Goal: Task Accomplishment & Management: Use online tool/utility

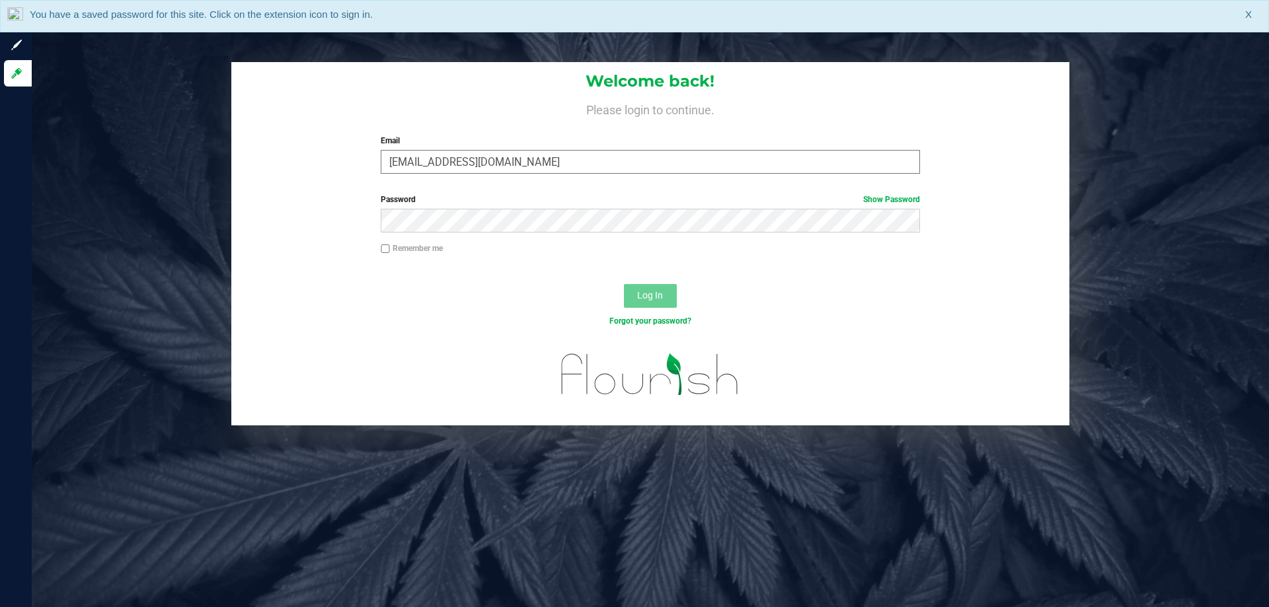
type input "[EMAIL_ADDRESS][DOMAIN_NAME]"
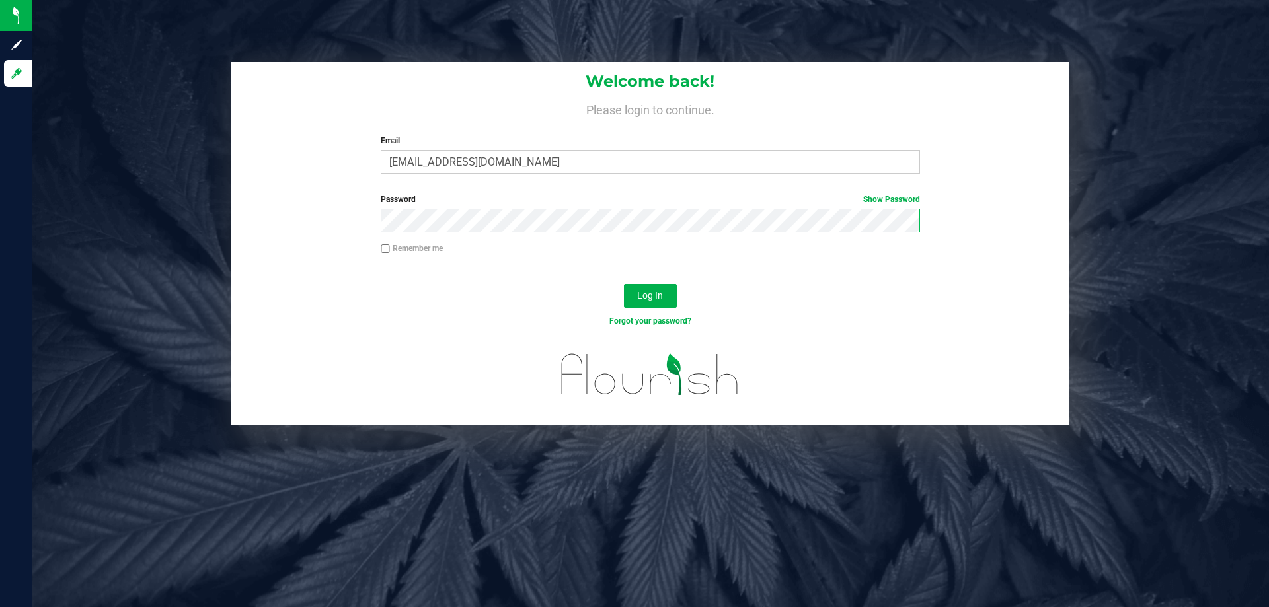
click at [624, 284] on button "Log In" at bounding box center [650, 296] width 53 height 24
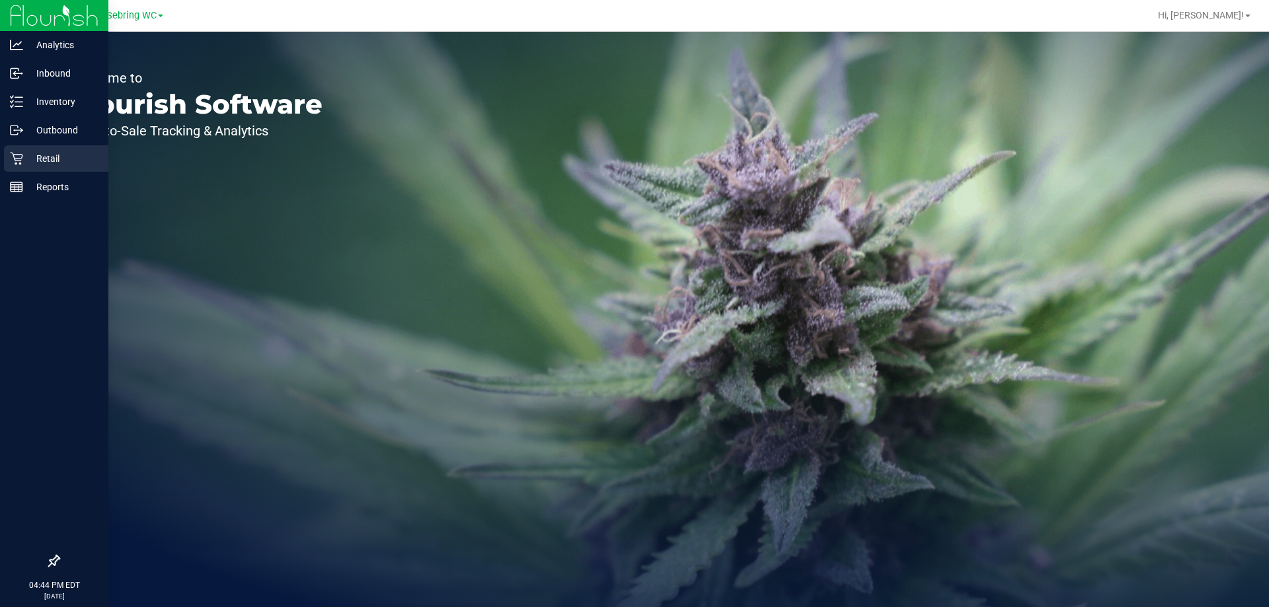
click at [23, 161] on p "Retail" at bounding box center [62, 159] width 79 height 16
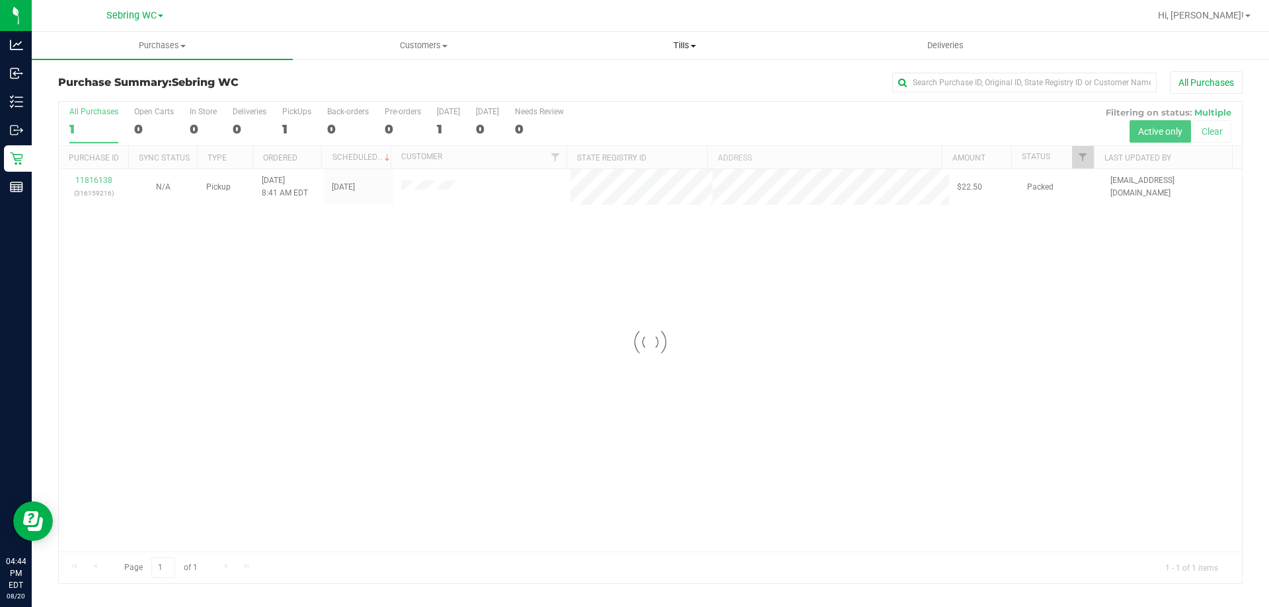
click at [693, 49] on span "Tills" at bounding box center [685, 46] width 260 height 12
click at [650, 75] on li "Manage tills" at bounding box center [684, 80] width 261 height 16
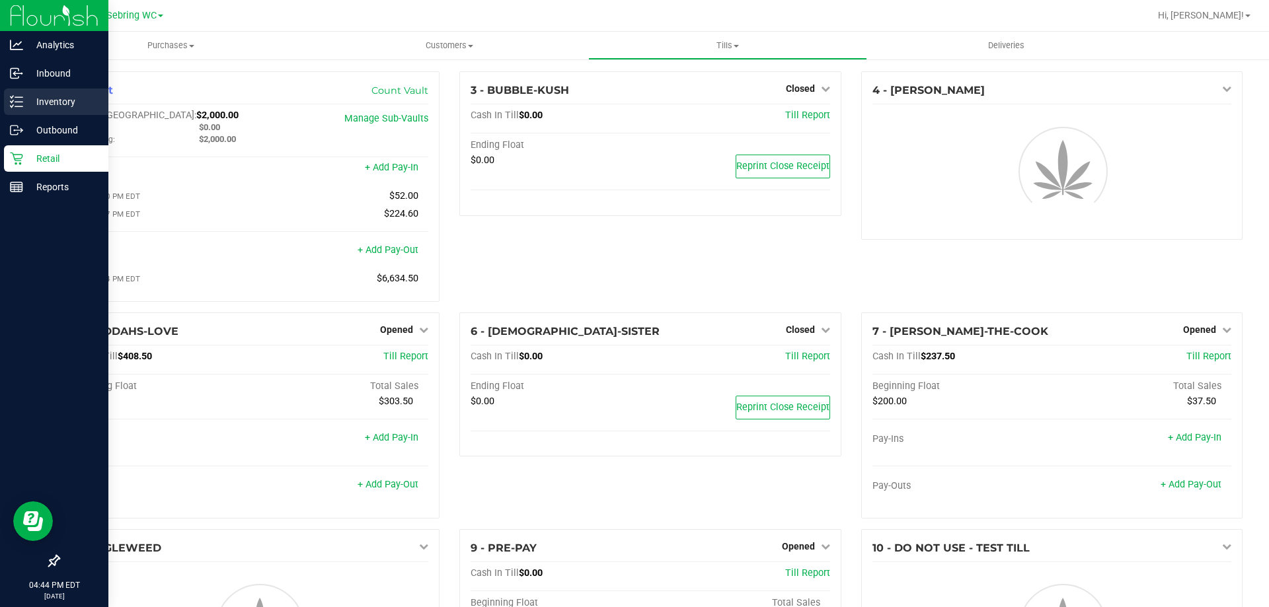
click at [9, 106] on div "Inventory" at bounding box center [56, 102] width 104 height 26
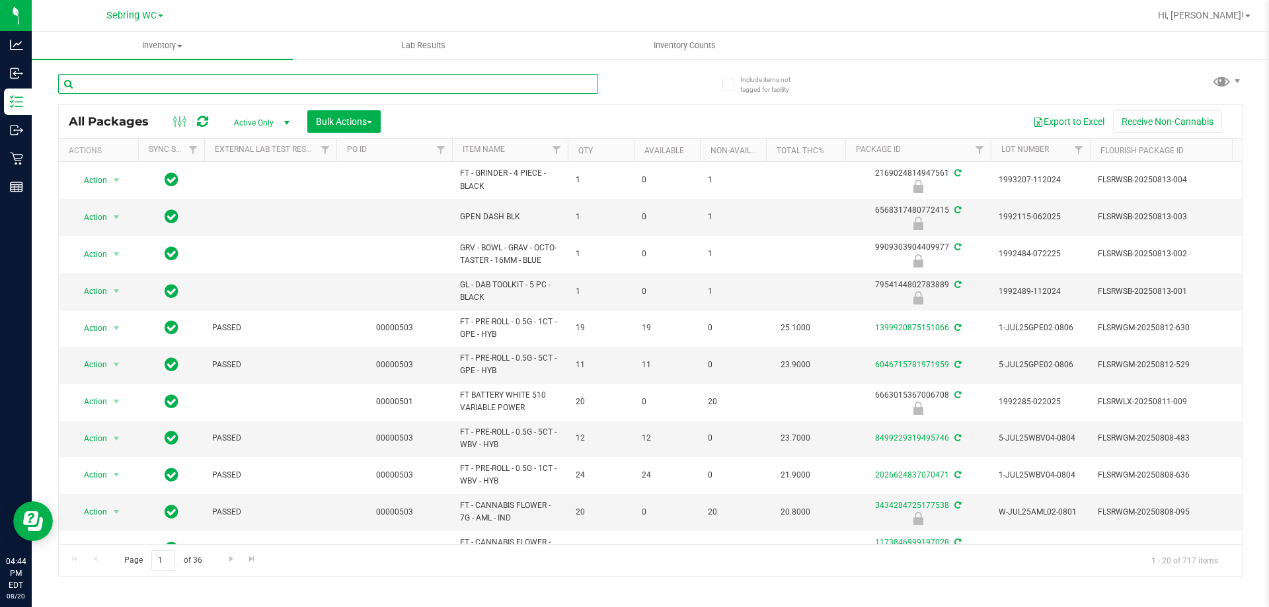
click at [123, 83] on input "text" at bounding box center [328, 84] width 540 height 20
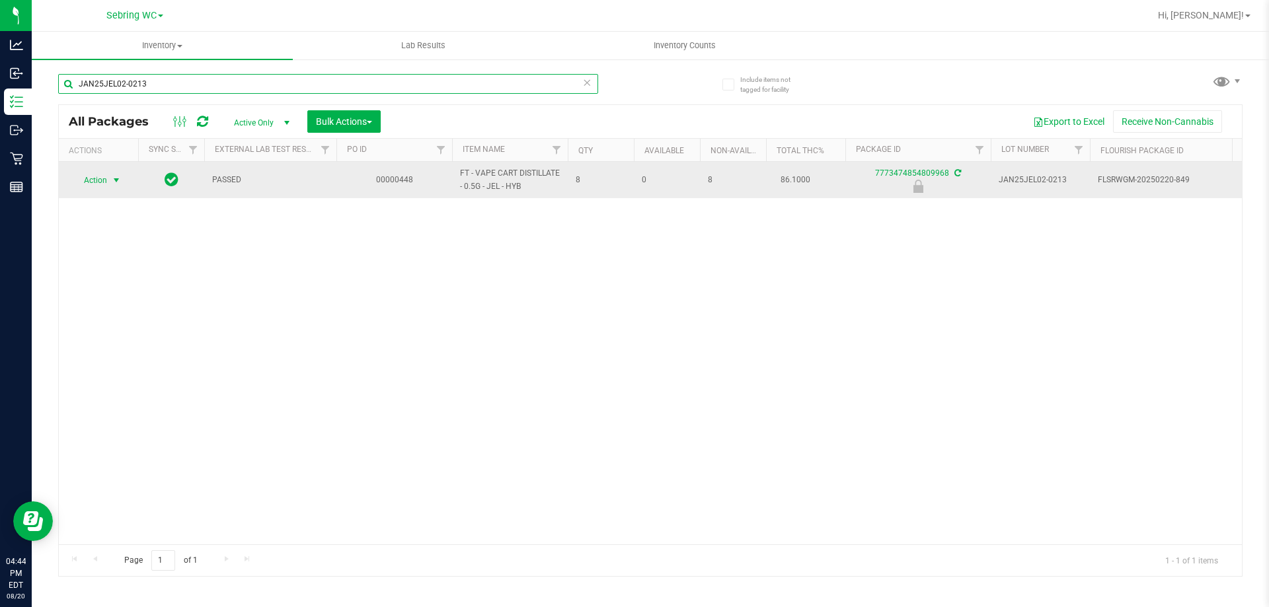
type input "JAN25JEL02-0213"
click at [114, 180] on span "select" at bounding box center [116, 180] width 11 height 11
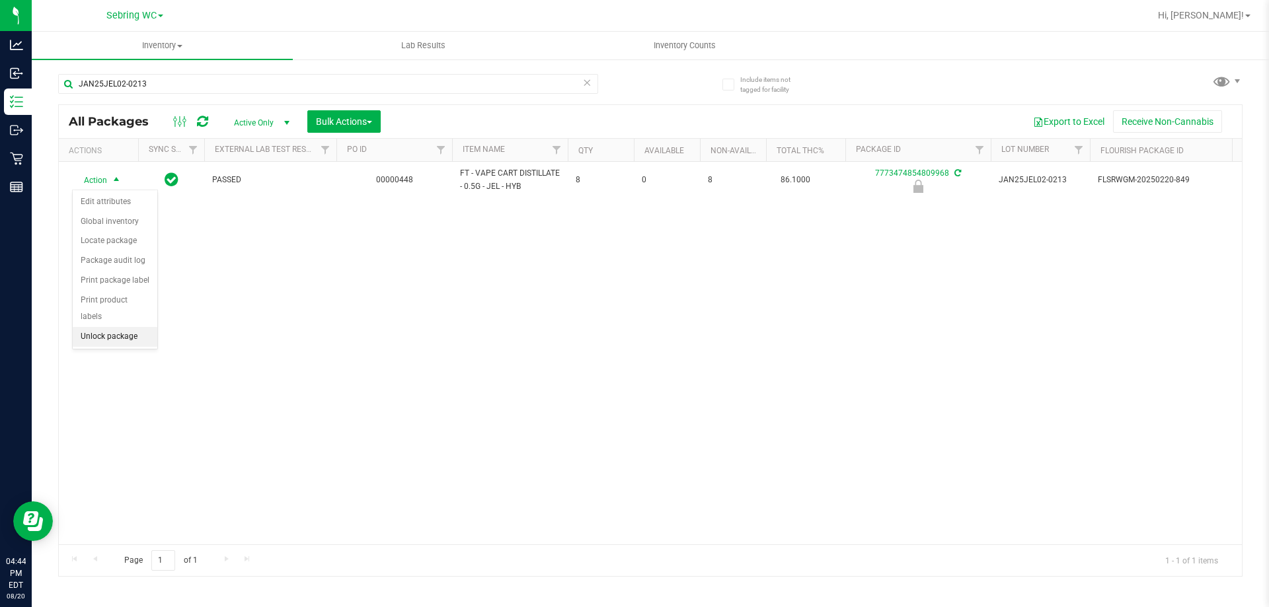
click at [117, 328] on li "Unlock package" at bounding box center [115, 337] width 85 height 20
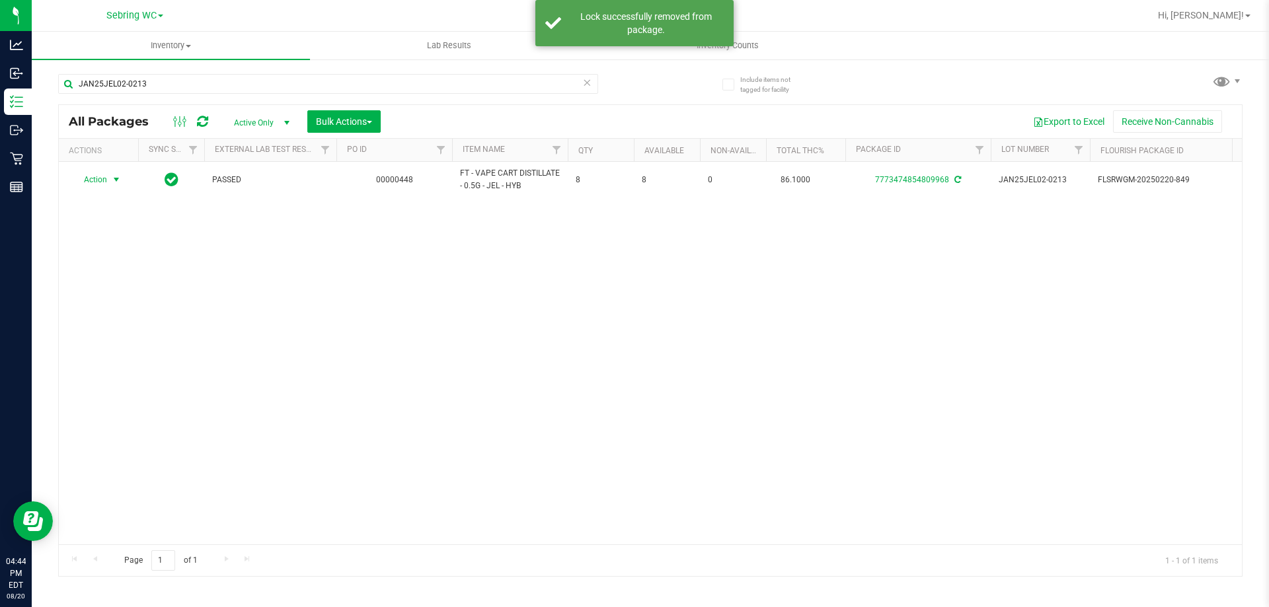
click at [99, 179] on span "Action" at bounding box center [90, 180] width 36 height 19
click at [97, 344] on li "Print package label" at bounding box center [124, 340] width 102 height 20
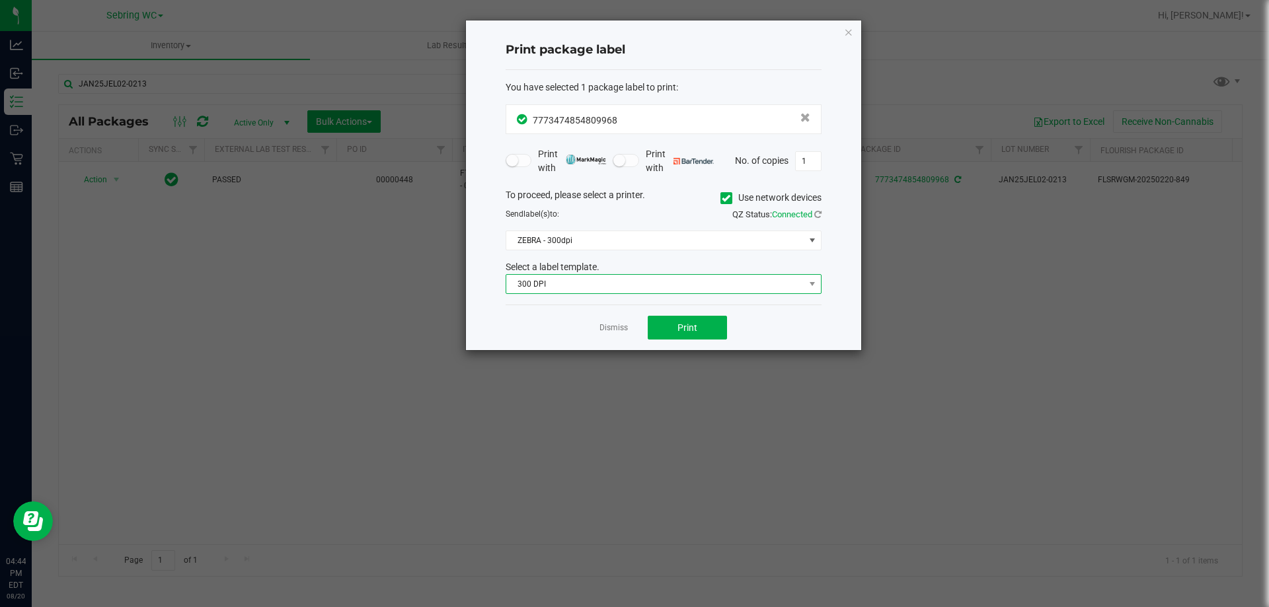
click at [533, 284] on span "300 DPI" at bounding box center [655, 284] width 298 height 19
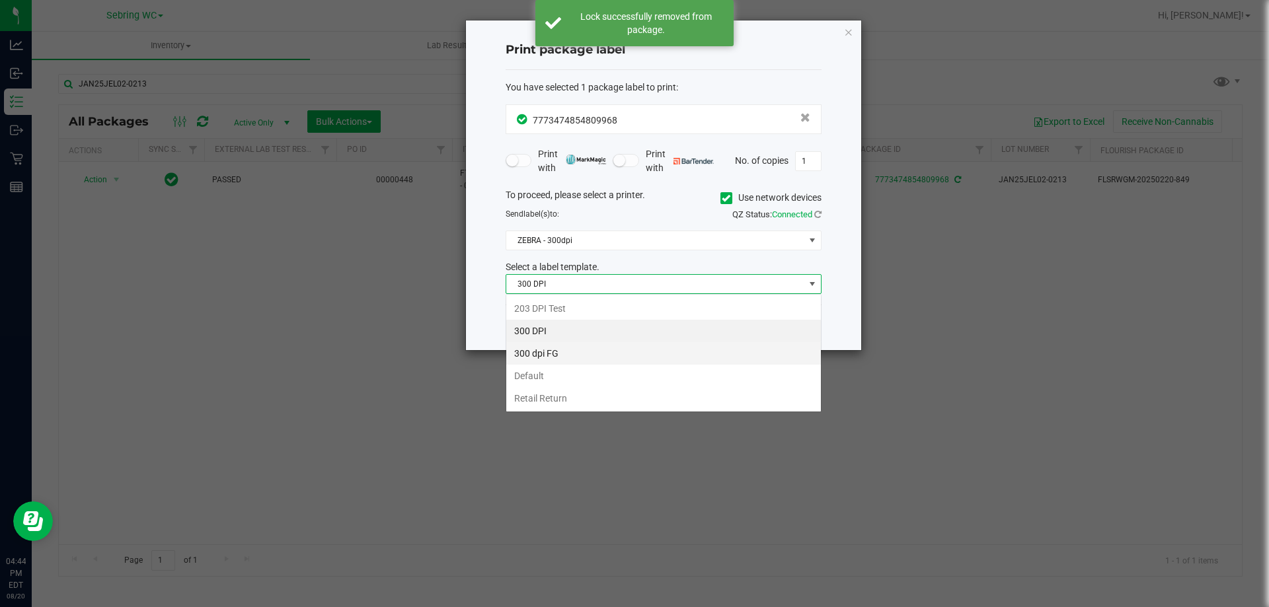
scroll to position [20, 316]
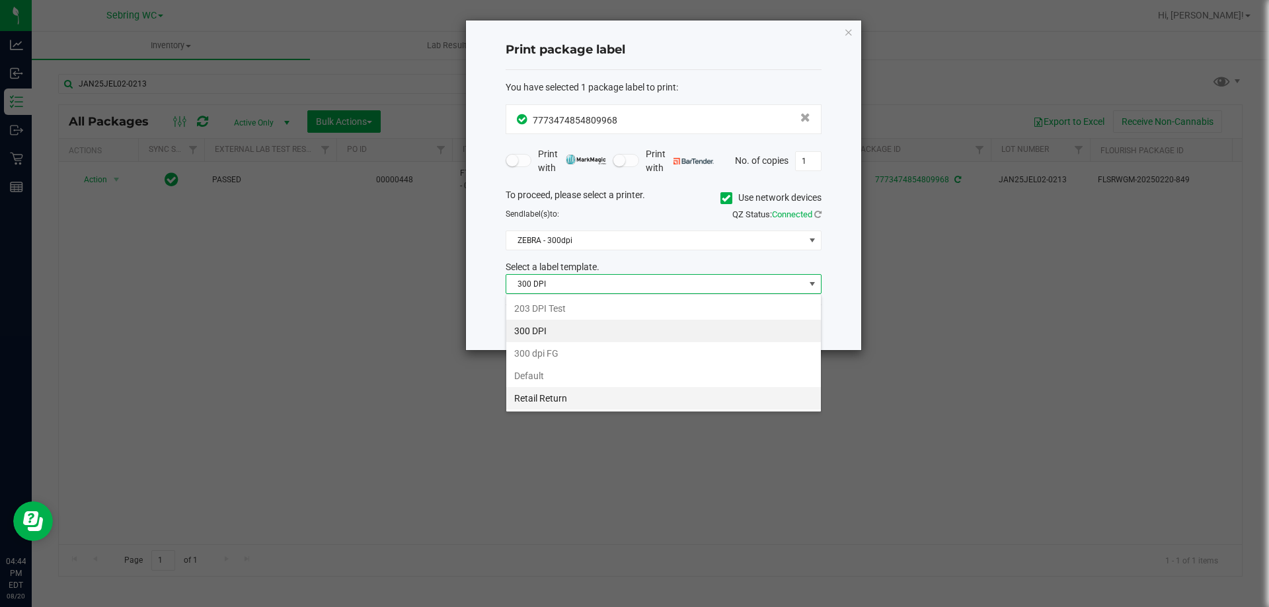
click at [520, 397] on li "Retail Return" at bounding box center [663, 398] width 315 height 22
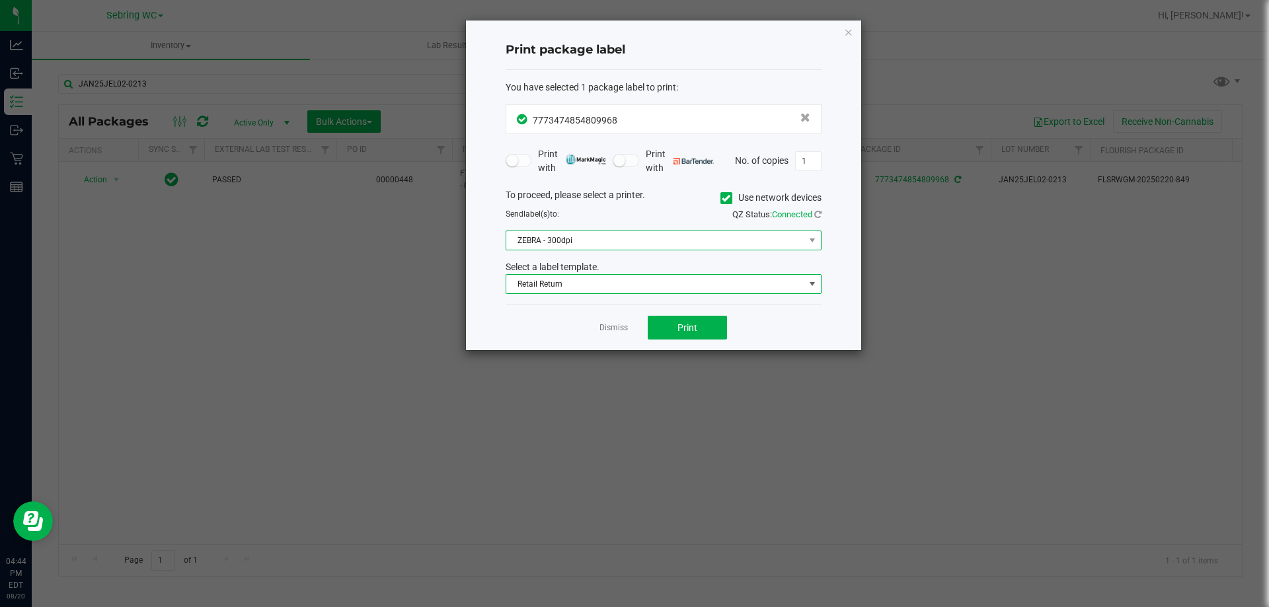
click at [555, 241] on span "ZEBRA - 300dpi" at bounding box center [655, 240] width 298 height 19
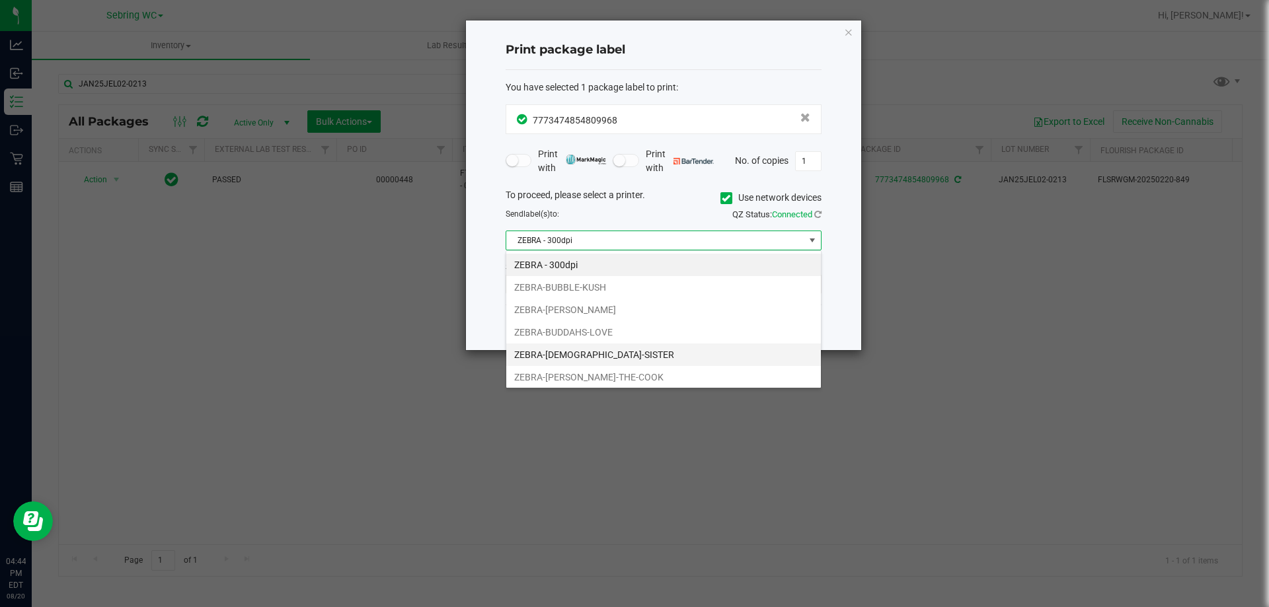
click at [535, 348] on li "ZEBRA-[DEMOGRAPHIC_DATA]-SISTER" at bounding box center [663, 355] width 315 height 22
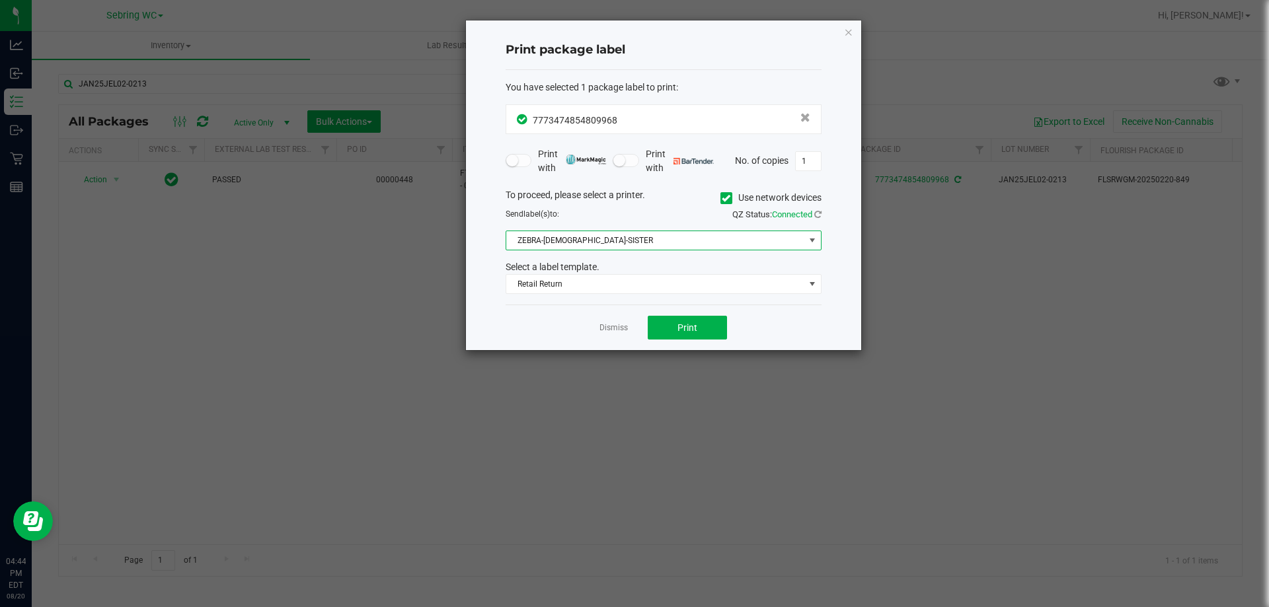
click at [506, 320] on div "Dismiss Print" at bounding box center [664, 328] width 316 height 46
click at [675, 335] on button "Print" at bounding box center [687, 328] width 79 height 24
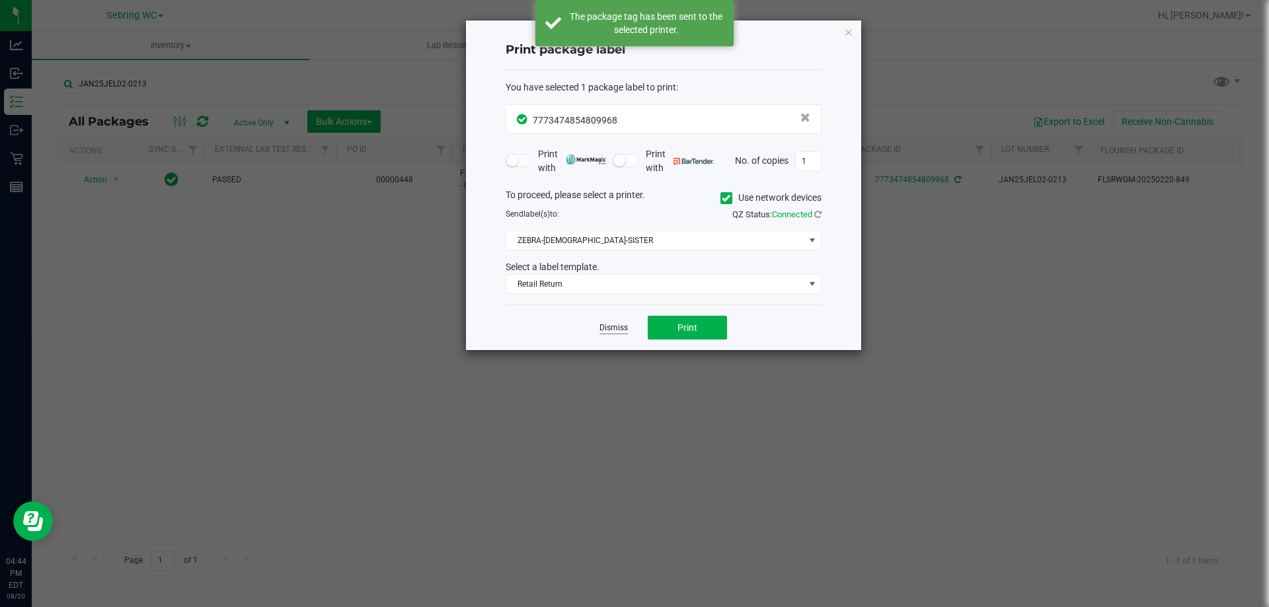
click at [613, 325] on link "Dismiss" at bounding box center [614, 328] width 28 height 11
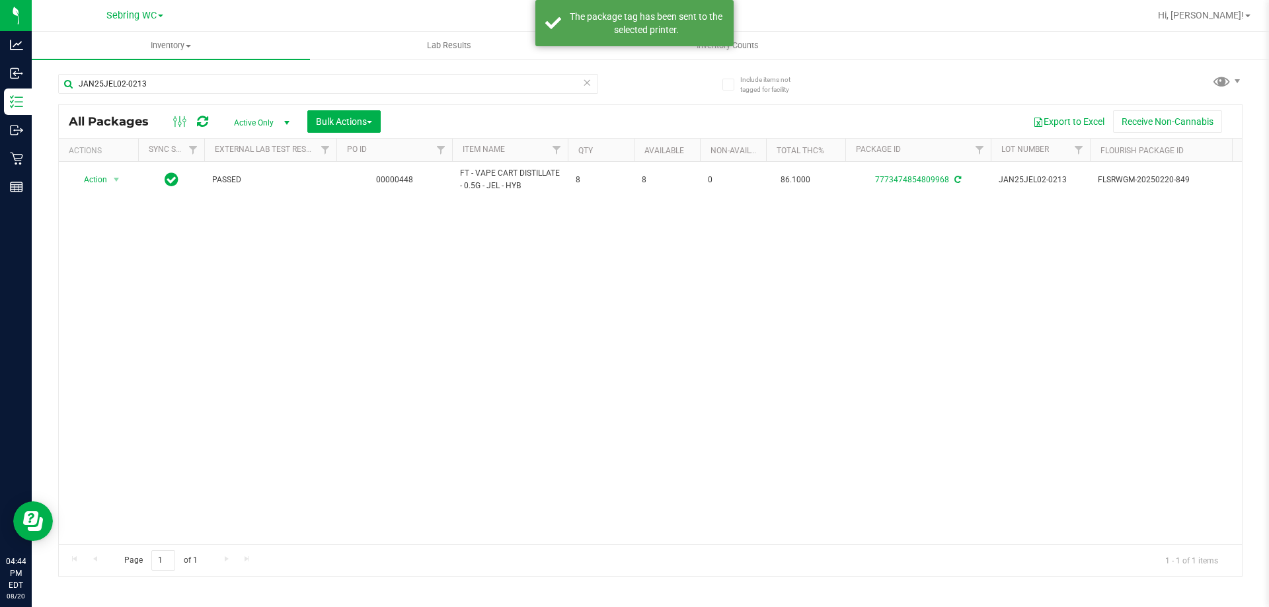
click at [609, 397] on div "Action Action Adjust qty Create package Edit attributes Global inventory Locate…" at bounding box center [650, 353] width 1183 height 383
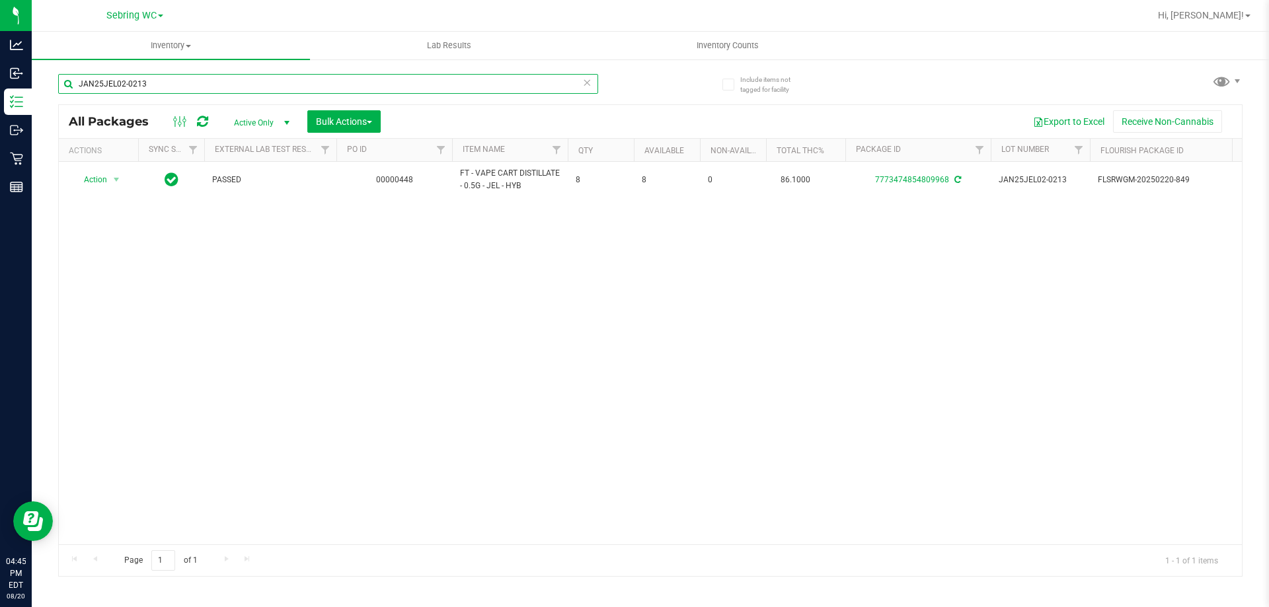
click at [175, 88] on input "JAN25JEL02-0213" at bounding box center [328, 84] width 540 height 20
click at [585, 85] on icon at bounding box center [586, 82] width 9 height 16
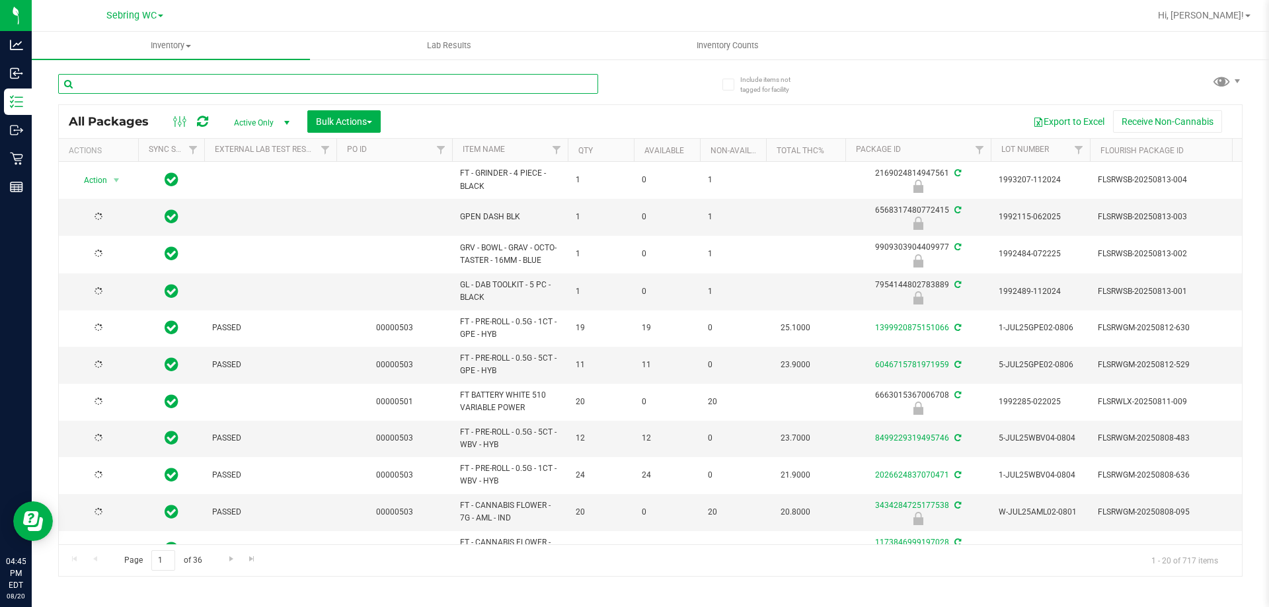
click at [124, 81] on input "text" at bounding box center [328, 84] width 540 height 20
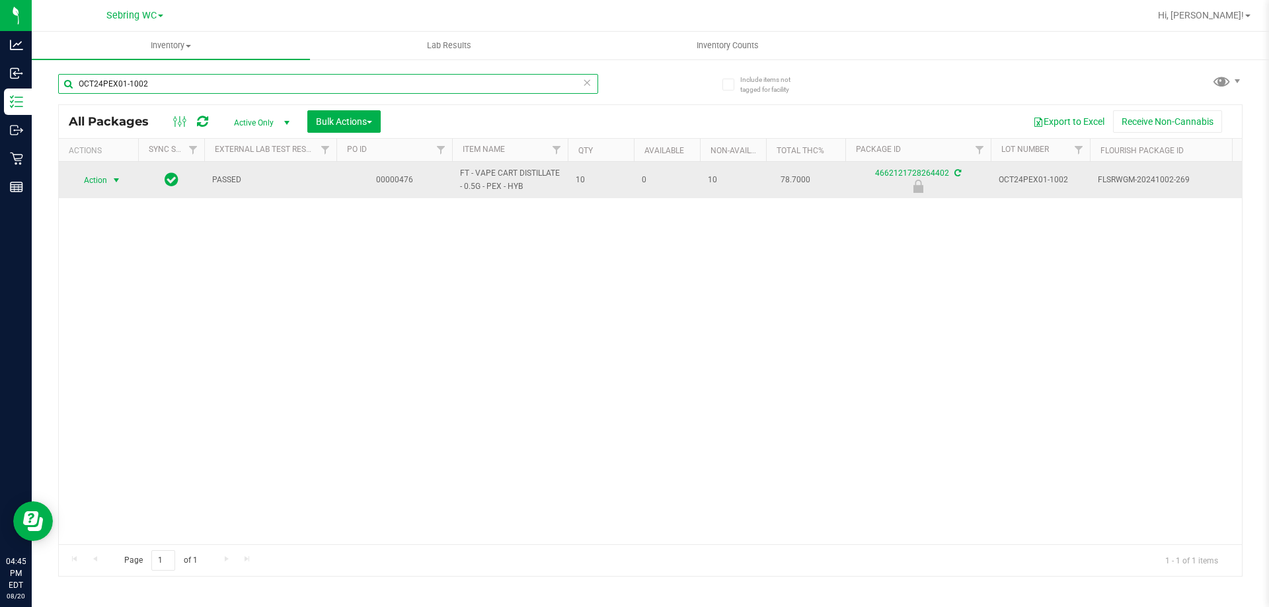
type input "OCT24PEX01-1002"
click at [94, 176] on span "Action" at bounding box center [90, 180] width 36 height 19
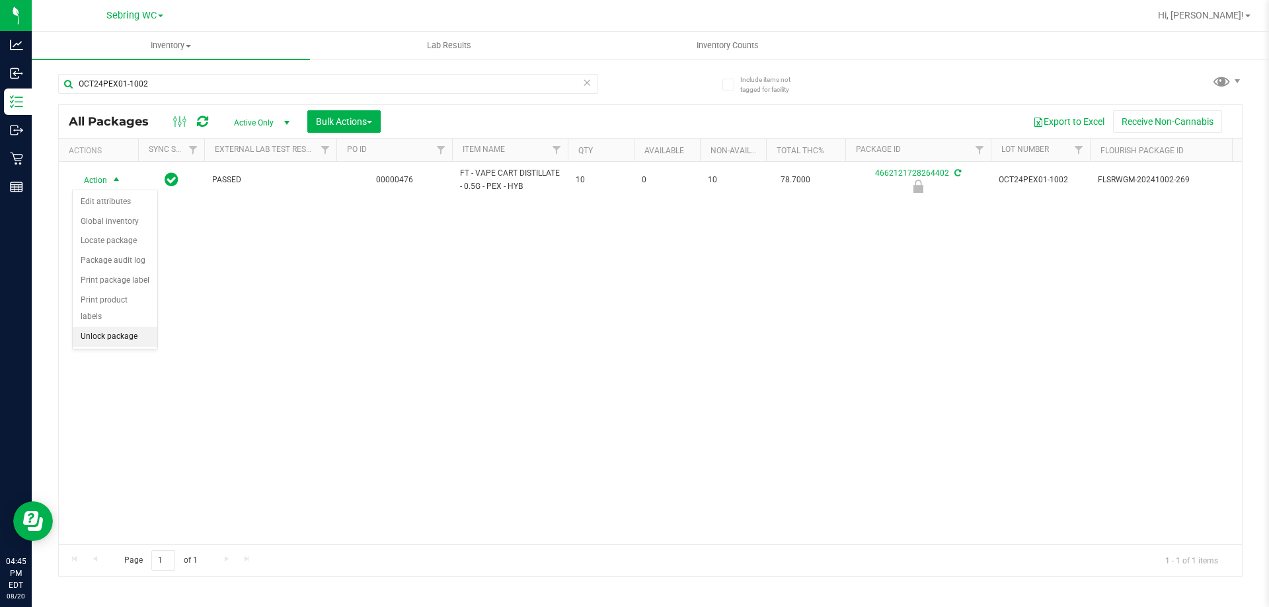
click at [102, 327] on li "Unlock package" at bounding box center [115, 337] width 85 height 20
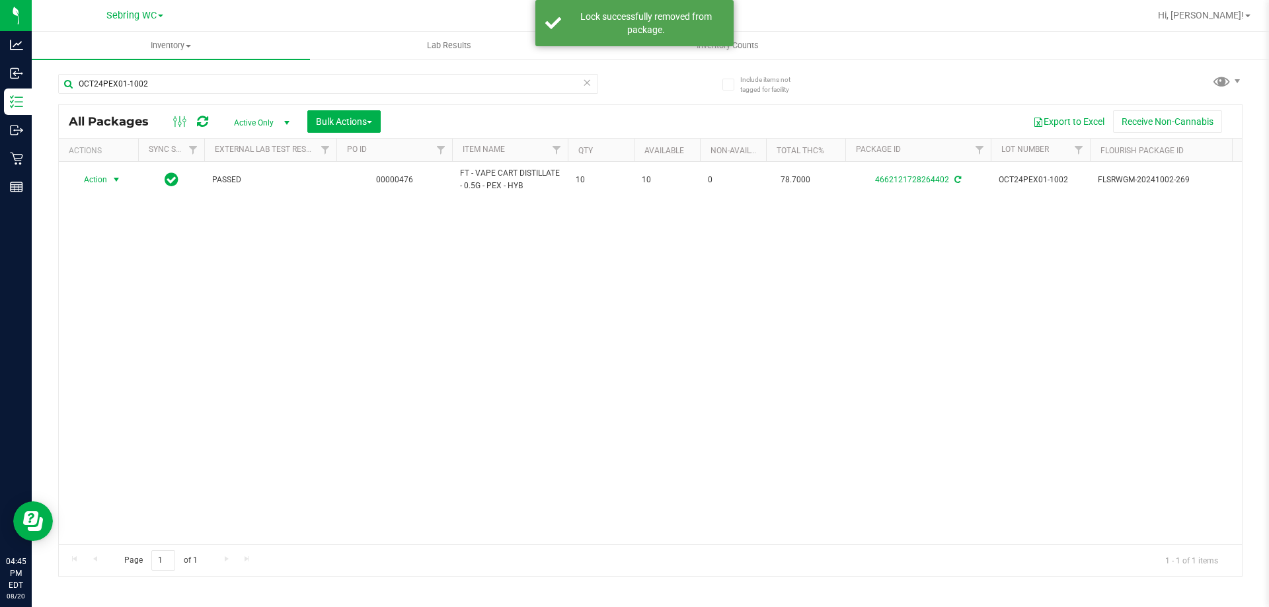
click at [99, 182] on span "Action" at bounding box center [90, 180] width 36 height 19
click at [109, 301] on li "Lock package" at bounding box center [124, 300] width 102 height 20
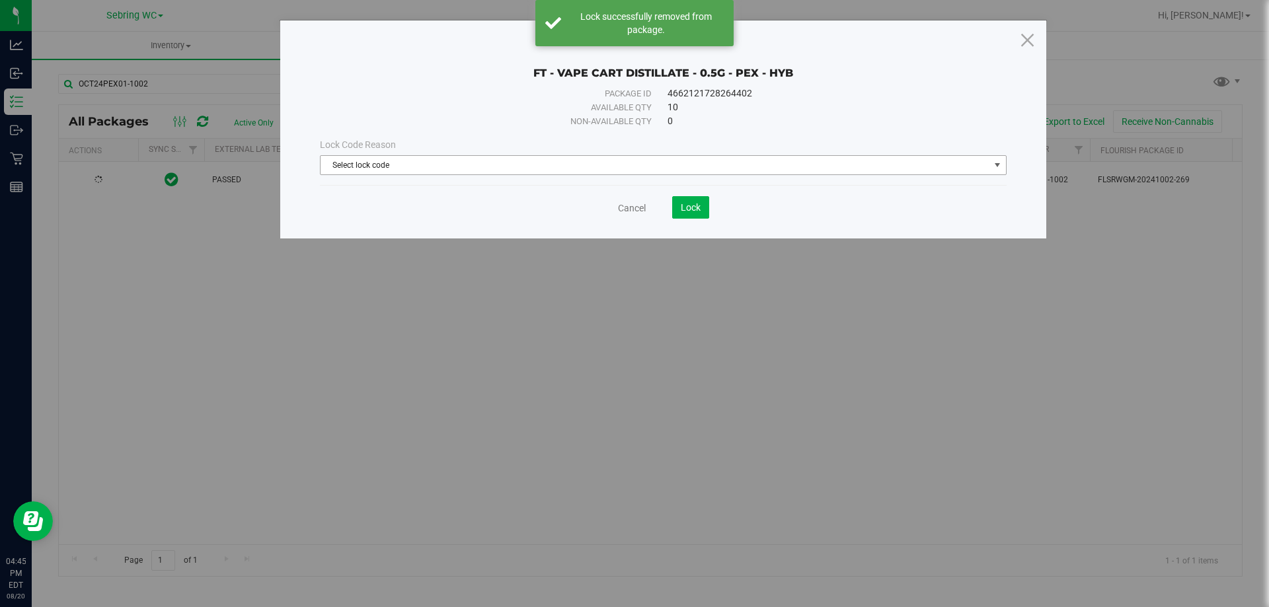
click at [453, 166] on span "Select lock code" at bounding box center [655, 165] width 669 height 19
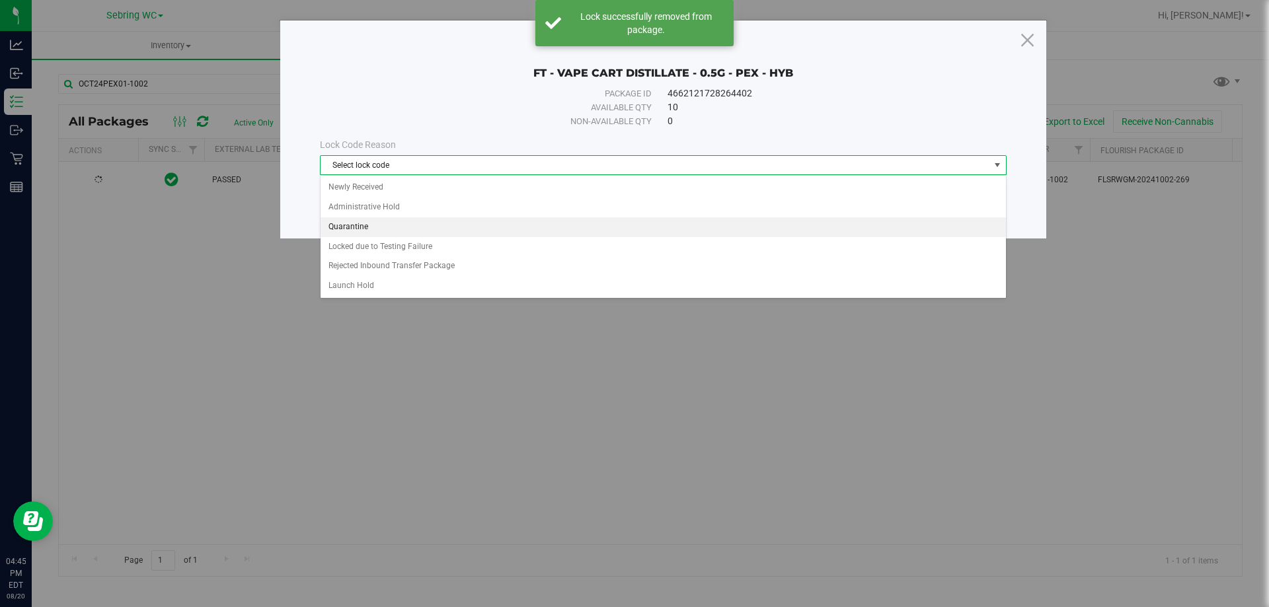
click at [341, 232] on li "Quarantine" at bounding box center [663, 227] width 685 height 20
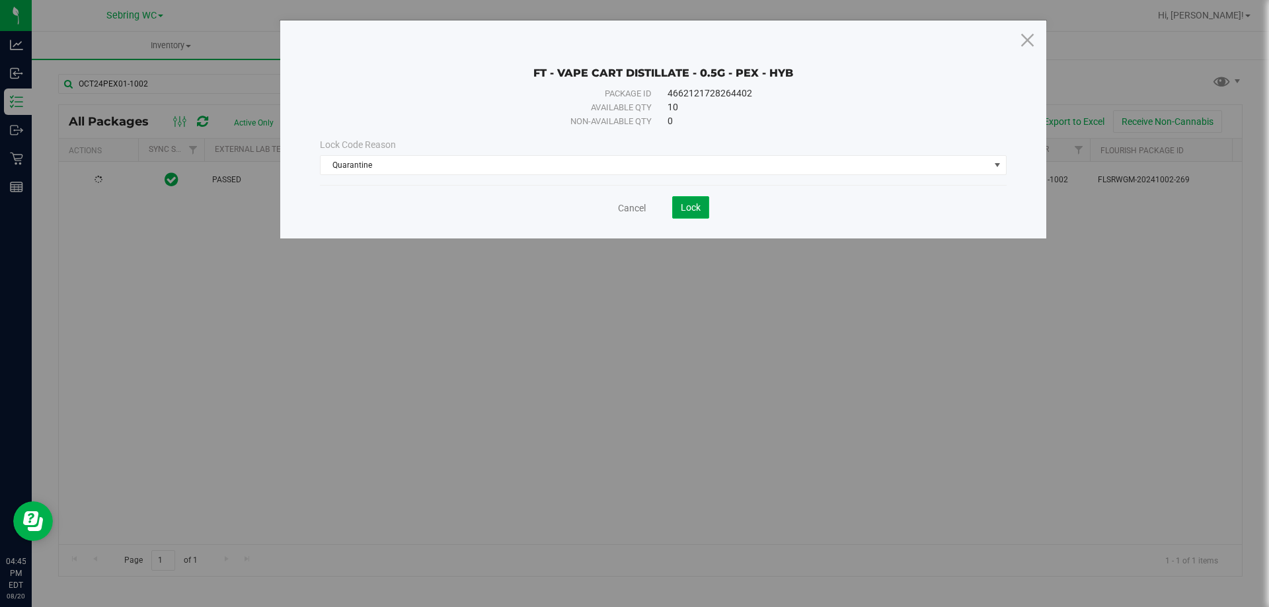
click at [676, 215] on button "Lock" at bounding box center [690, 207] width 37 height 22
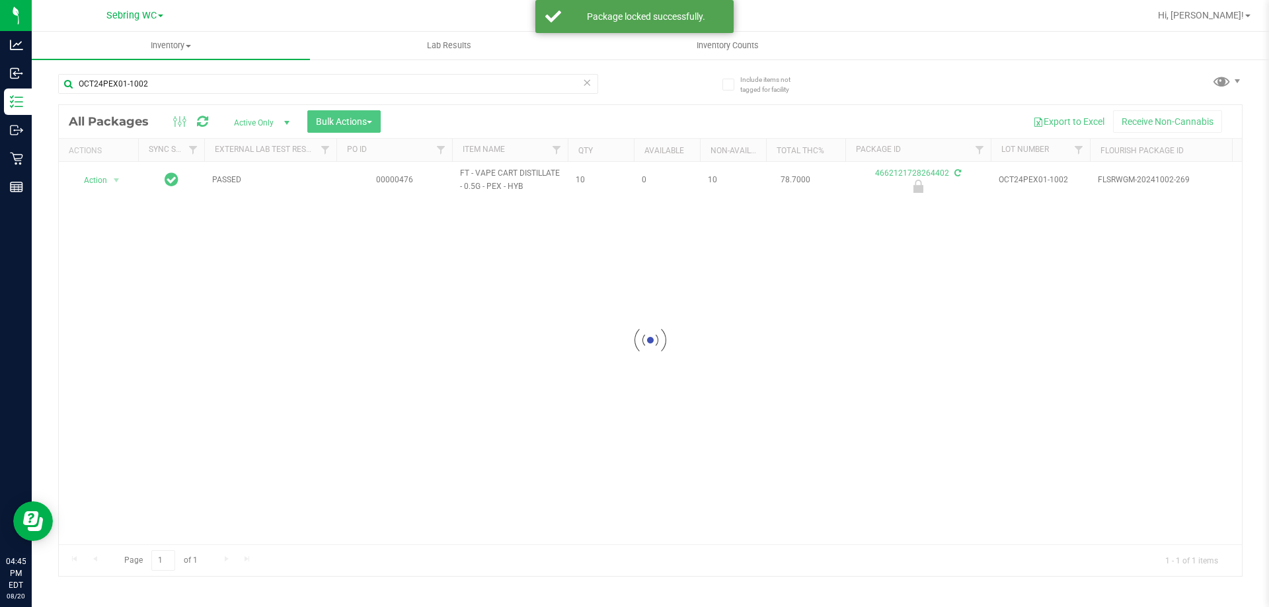
click at [98, 182] on div at bounding box center [650, 340] width 1183 height 471
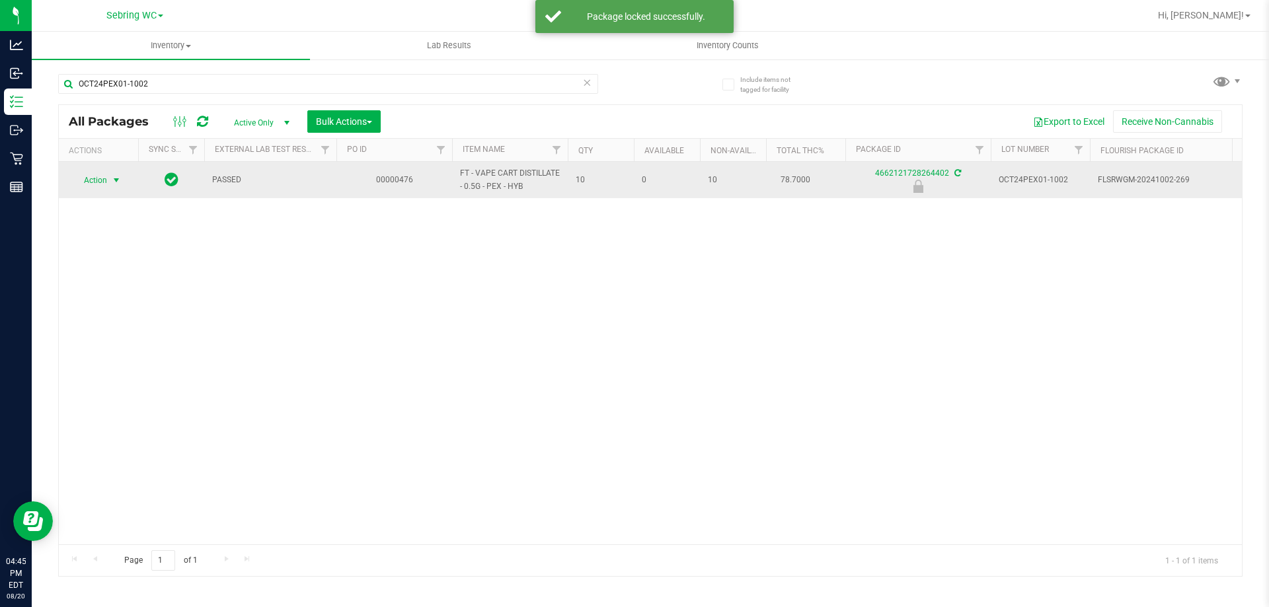
click at [108, 176] on span "select" at bounding box center [116, 180] width 17 height 19
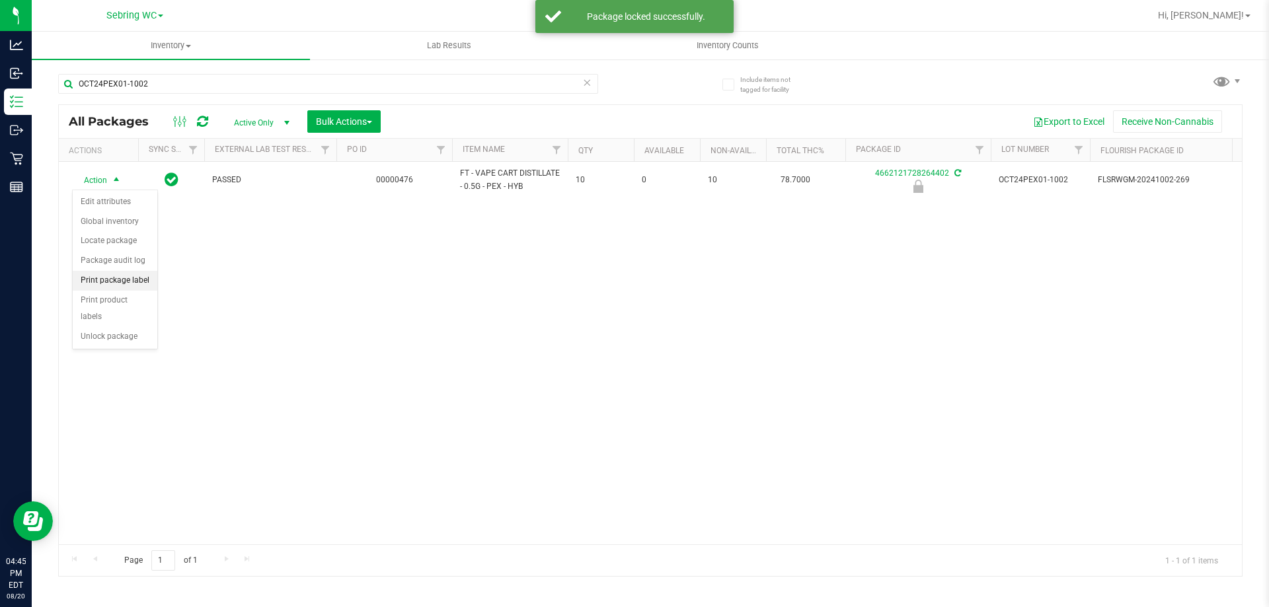
click at [106, 286] on li "Print package label" at bounding box center [115, 281] width 85 height 20
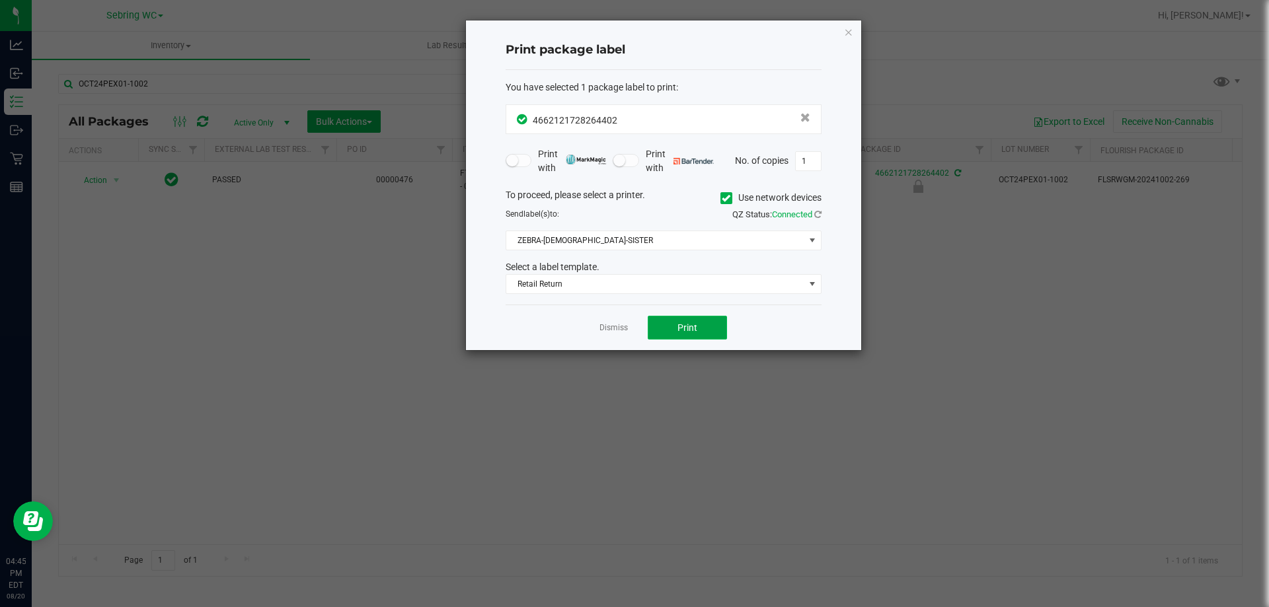
click at [671, 324] on button "Print" at bounding box center [687, 328] width 79 height 24
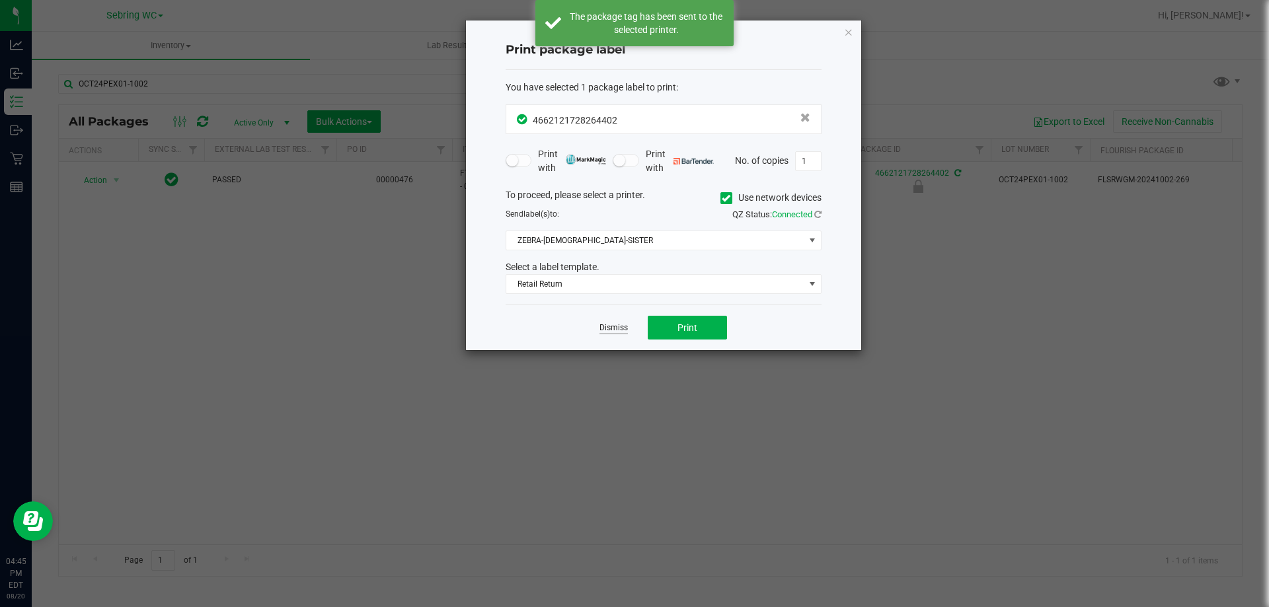
click at [606, 327] on link "Dismiss" at bounding box center [614, 328] width 28 height 11
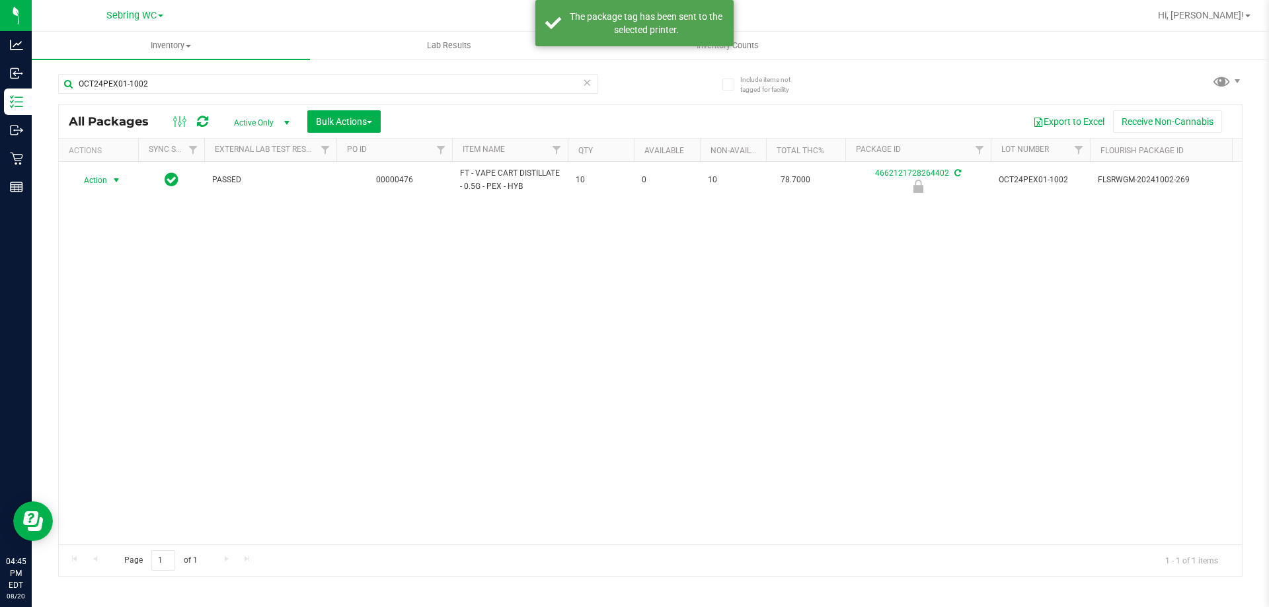
click at [590, 368] on div "Action Action Edit attributes Global inventory Locate package Package audit log…" at bounding box center [650, 353] width 1183 height 383
click at [587, 75] on icon at bounding box center [586, 82] width 9 height 16
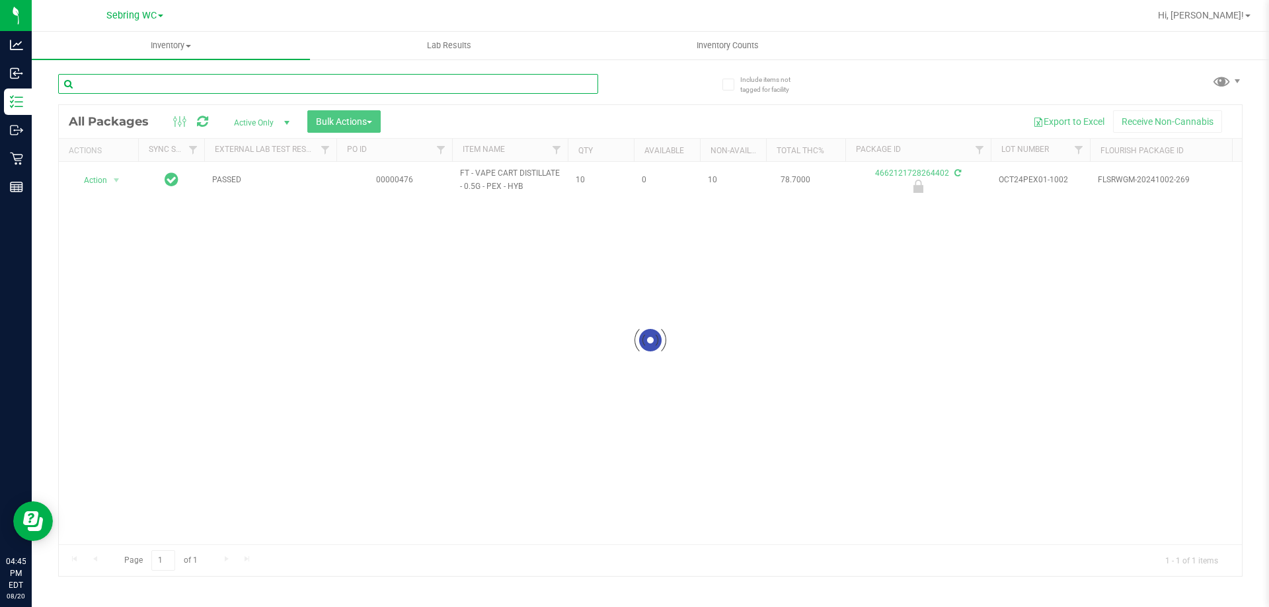
click at [584, 87] on input "text" at bounding box center [328, 84] width 540 height 20
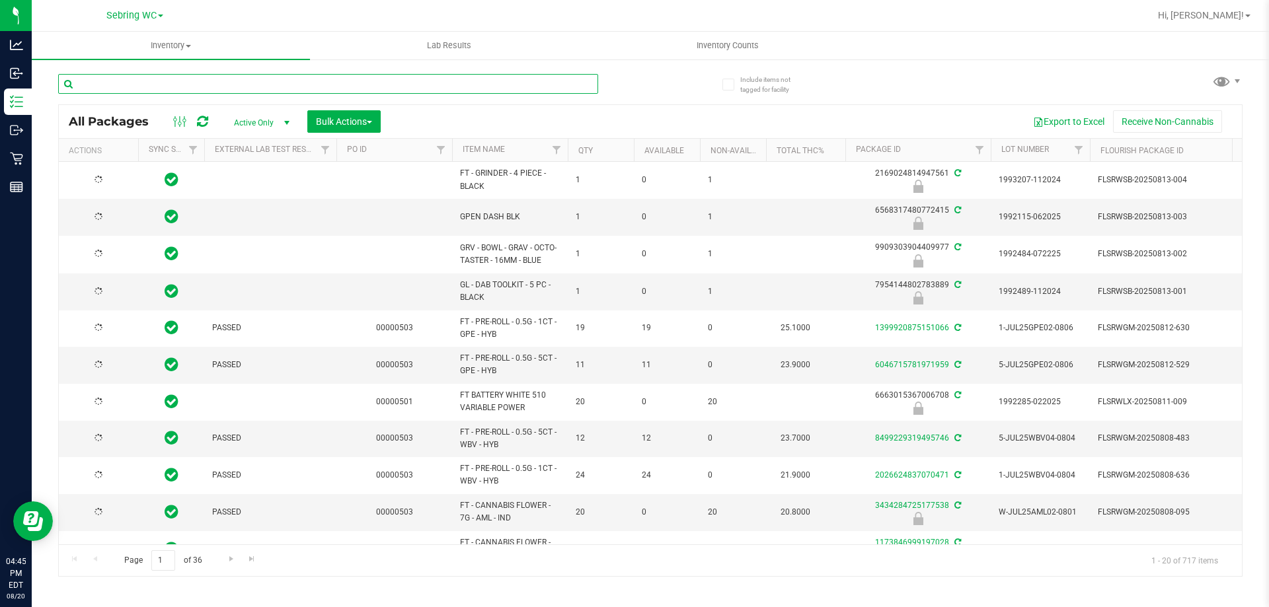
click at [461, 87] on input "text" at bounding box center [328, 84] width 540 height 20
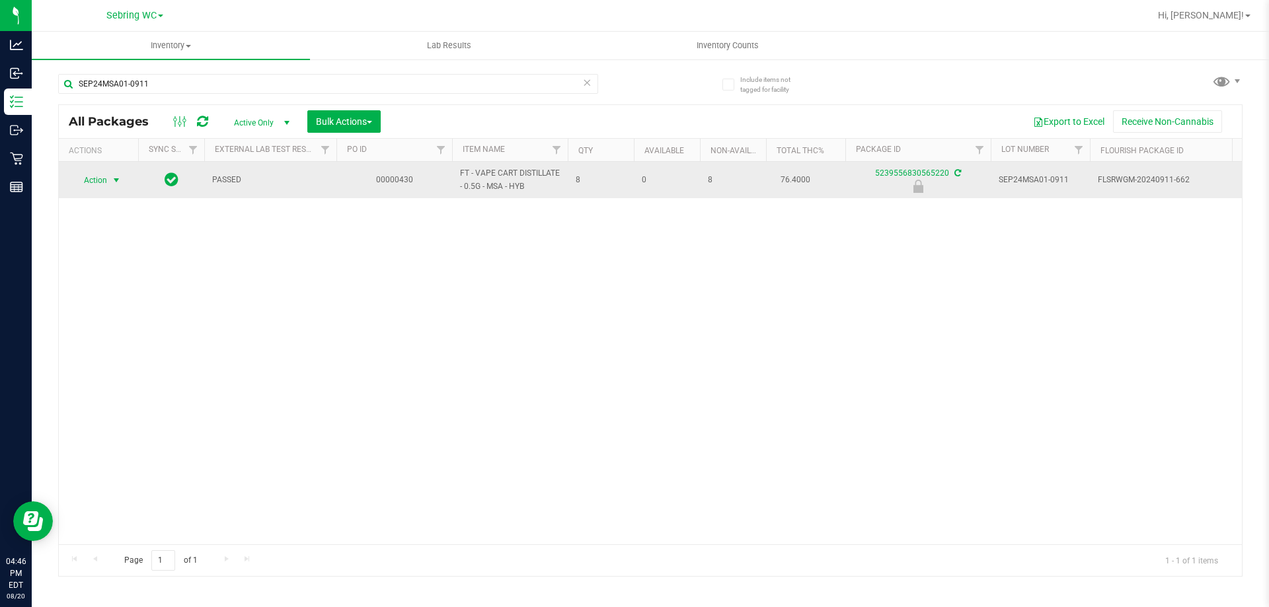
click at [120, 185] on span "select" at bounding box center [116, 180] width 11 height 11
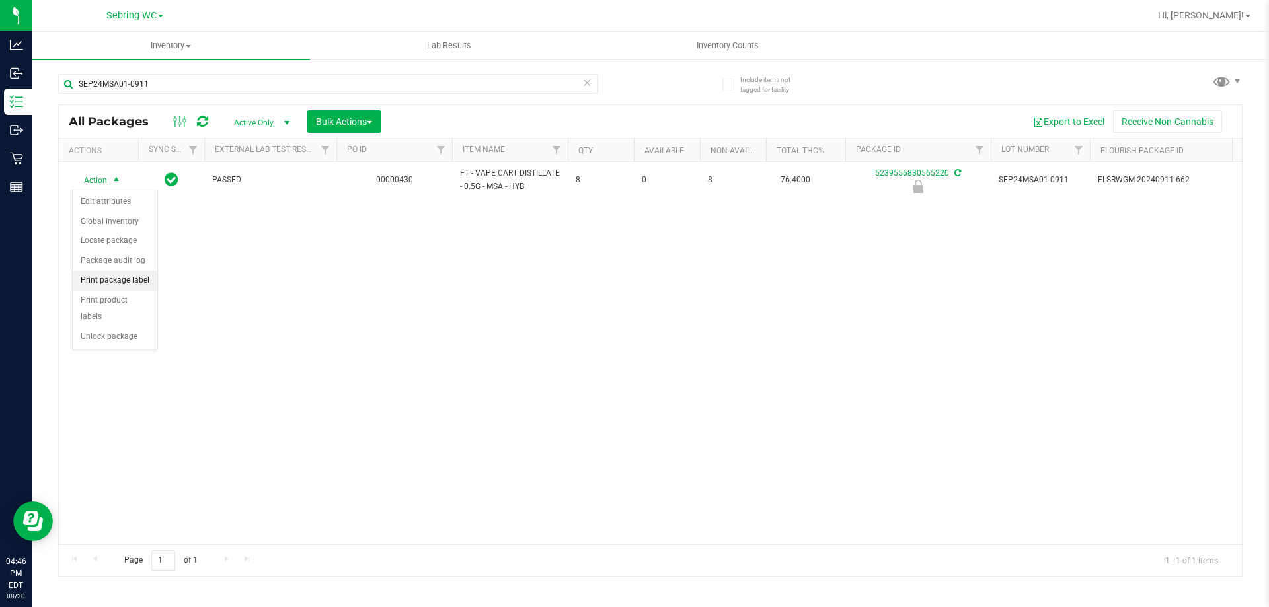
click at [104, 282] on li "Print package label" at bounding box center [115, 281] width 85 height 20
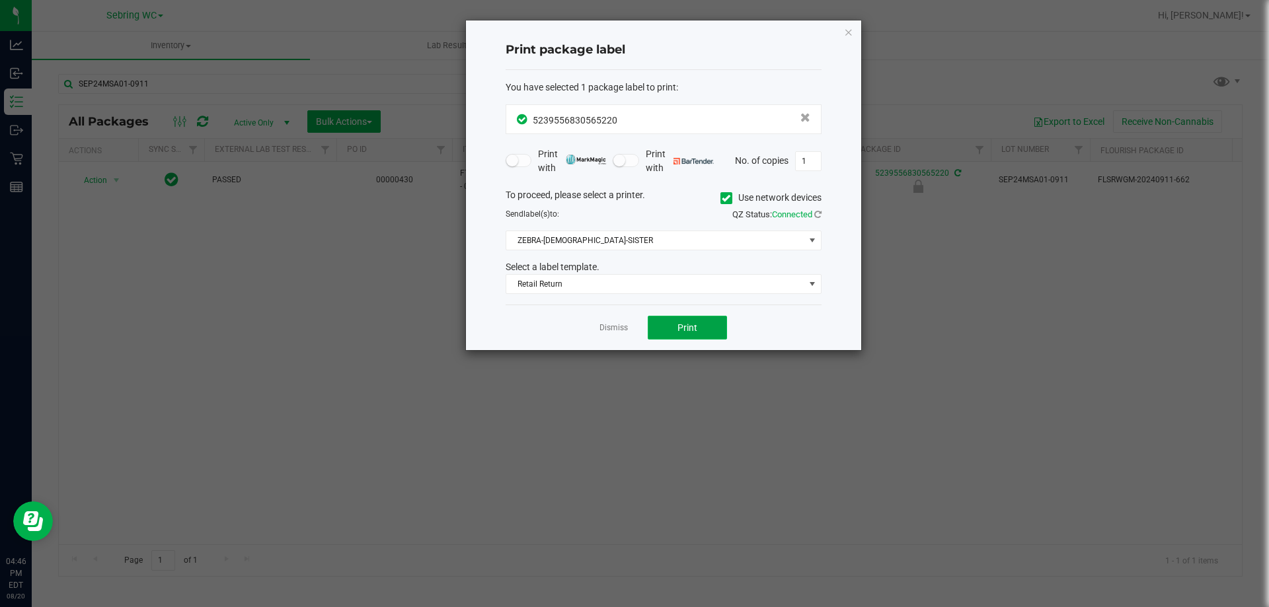
click at [683, 333] on span "Print" at bounding box center [688, 328] width 20 height 11
click at [627, 330] on link "Dismiss" at bounding box center [614, 328] width 28 height 11
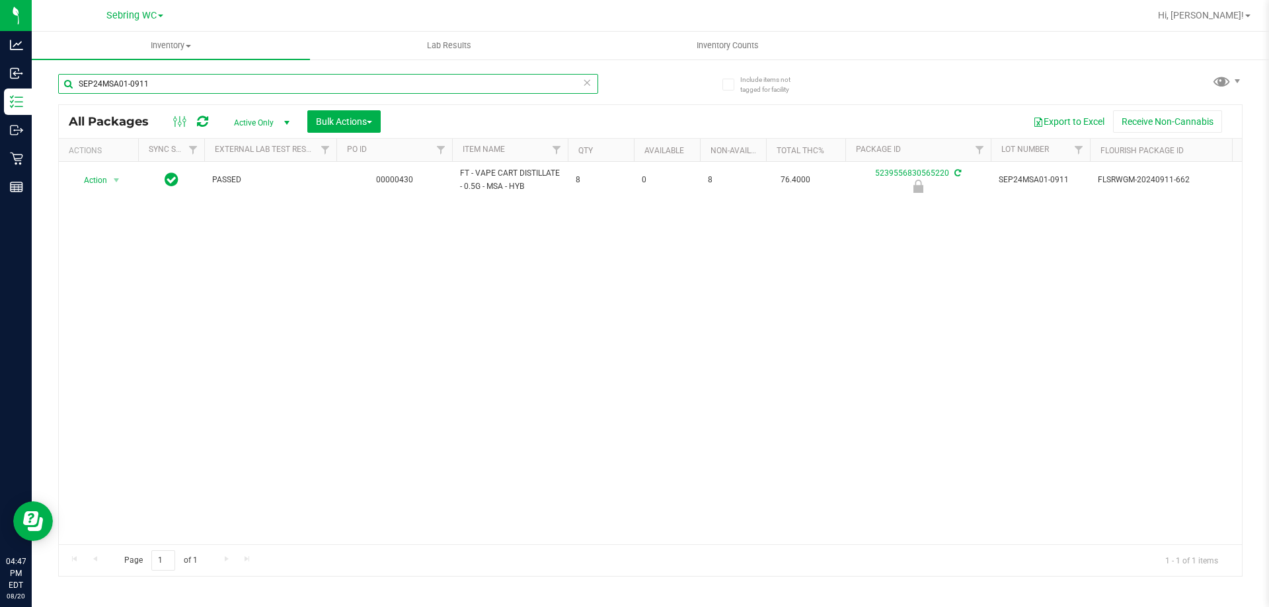
click at [295, 83] on input "SEP24MSA01-0911" at bounding box center [328, 84] width 540 height 20
click at [294, 83] on input "SEP24MSA01-0911" at bounding box center [328, 84] width 540 height 20
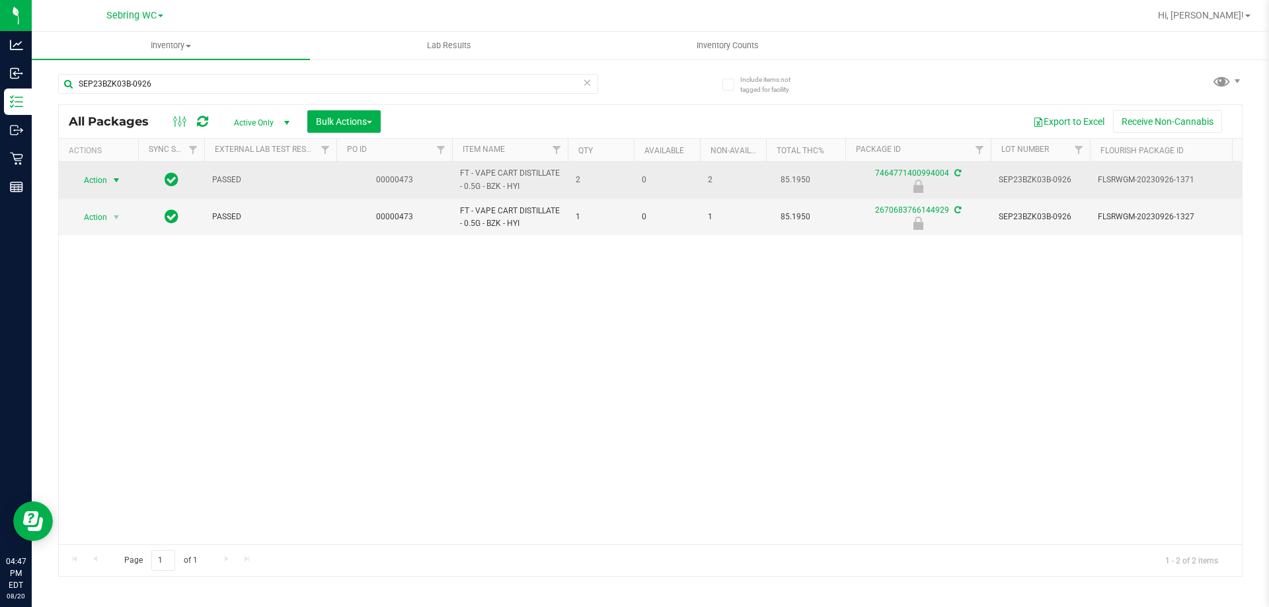
click at [117, 177] on span "select" at bounding box center [116, 180] width 11 height 11
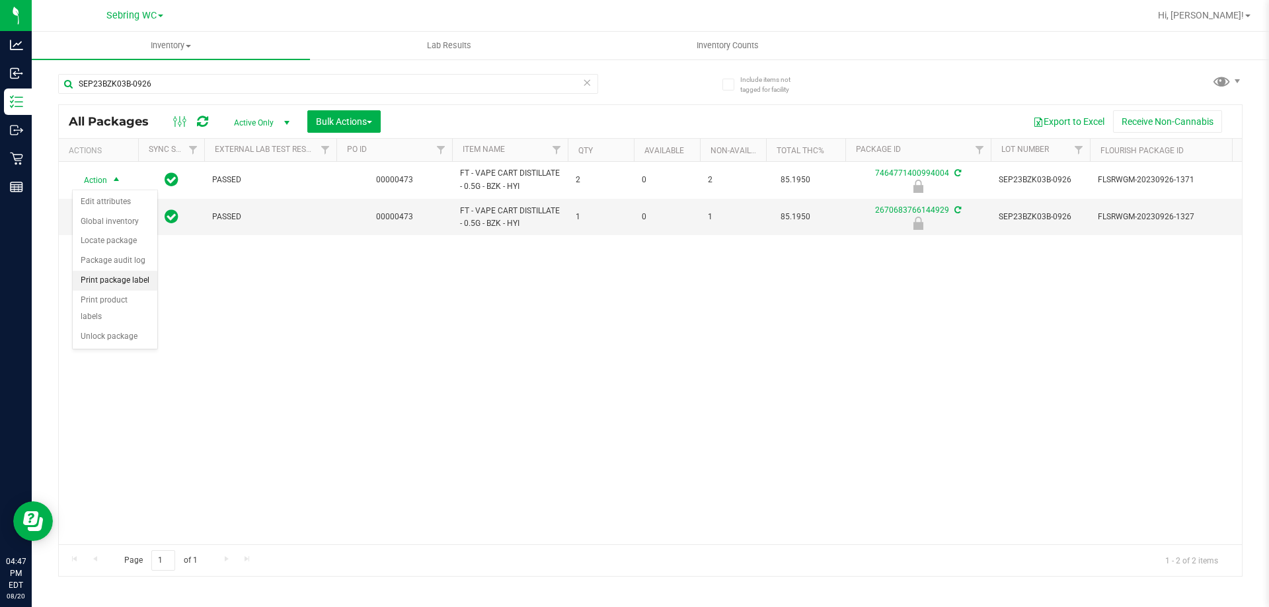
click at [95, 287] on li "Print package label" at bounding box center [115, 281] width 85 height 20
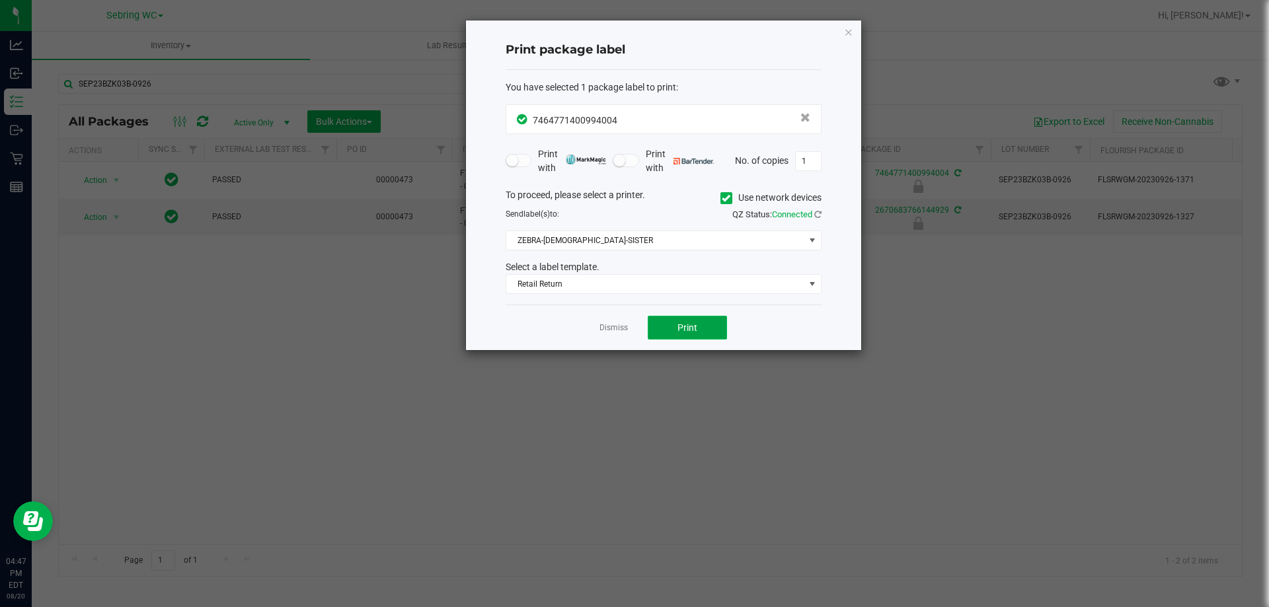
click at [652, 325] on button "Print" at bounding box center [687, 328] width 79 height 24
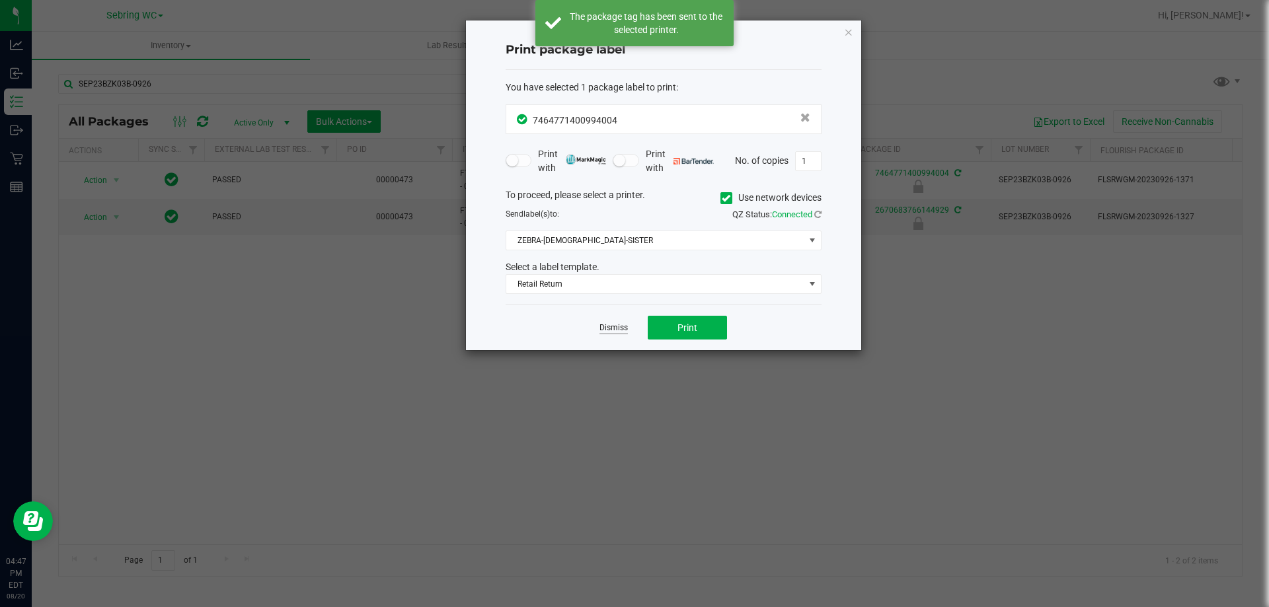
click at [609, 325] on link "Dismiss" at bounding box center [614, 328] width 28 height 11
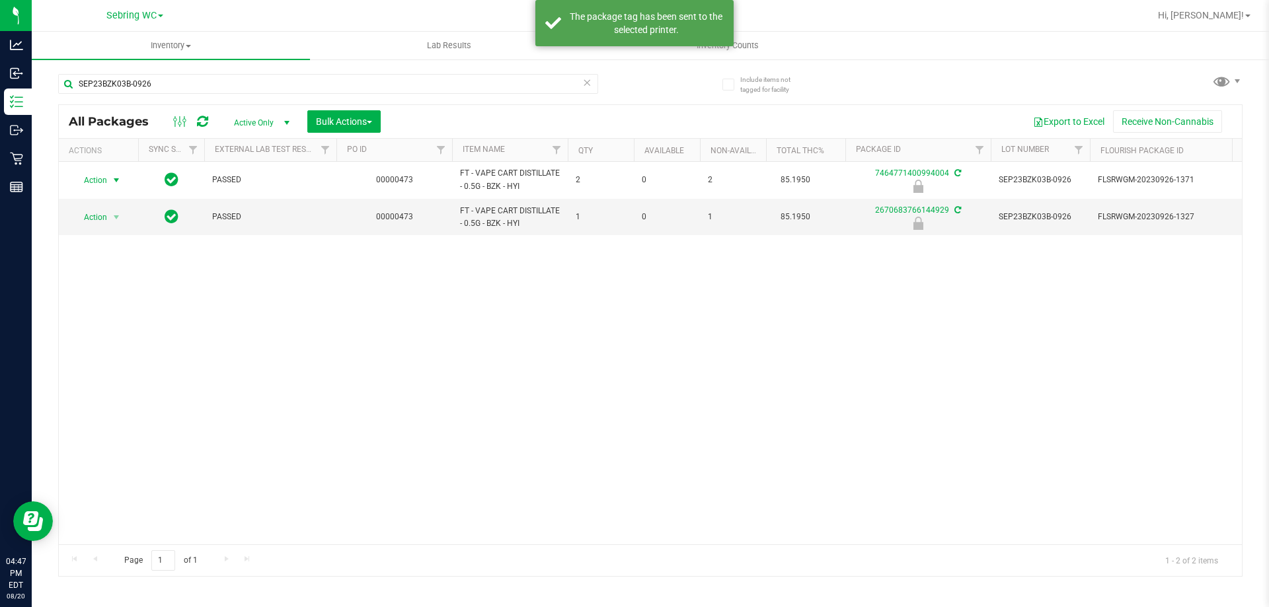
click at [585, 390] on div "Action Action Edit attributes Global inventory Locate package Package audit log…" at bounding box center [650, 353] width 1183 height 383
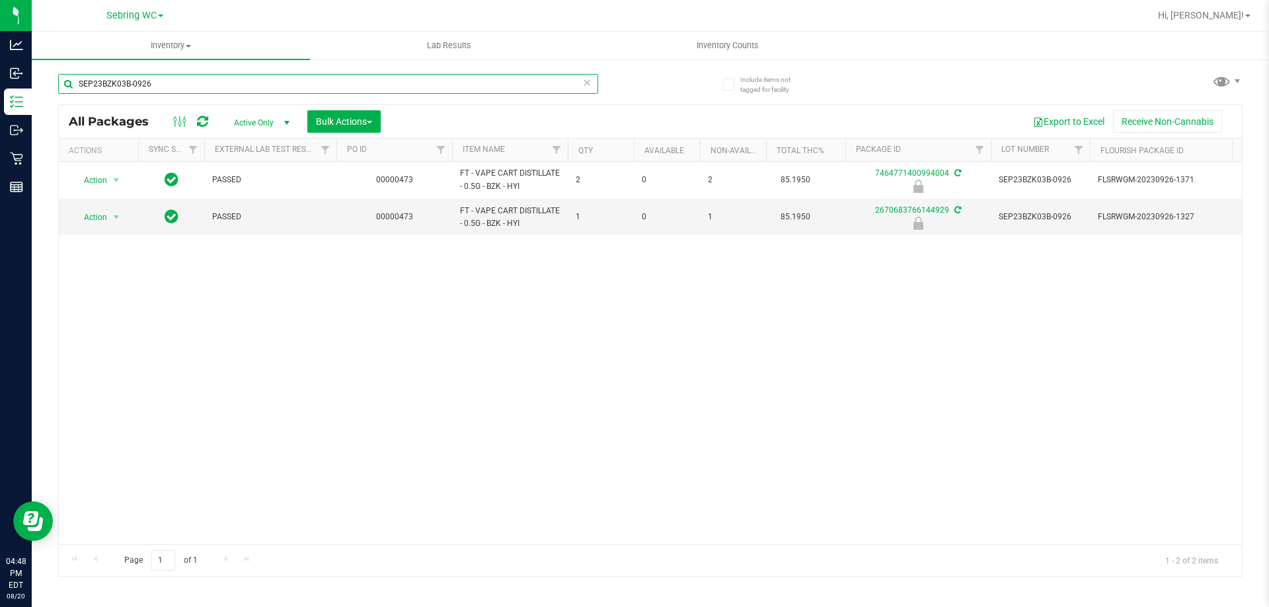
click at [307, 79] on input "SEP23BZK03B-0926" at bounding box center [328, 84] width 540 height 20
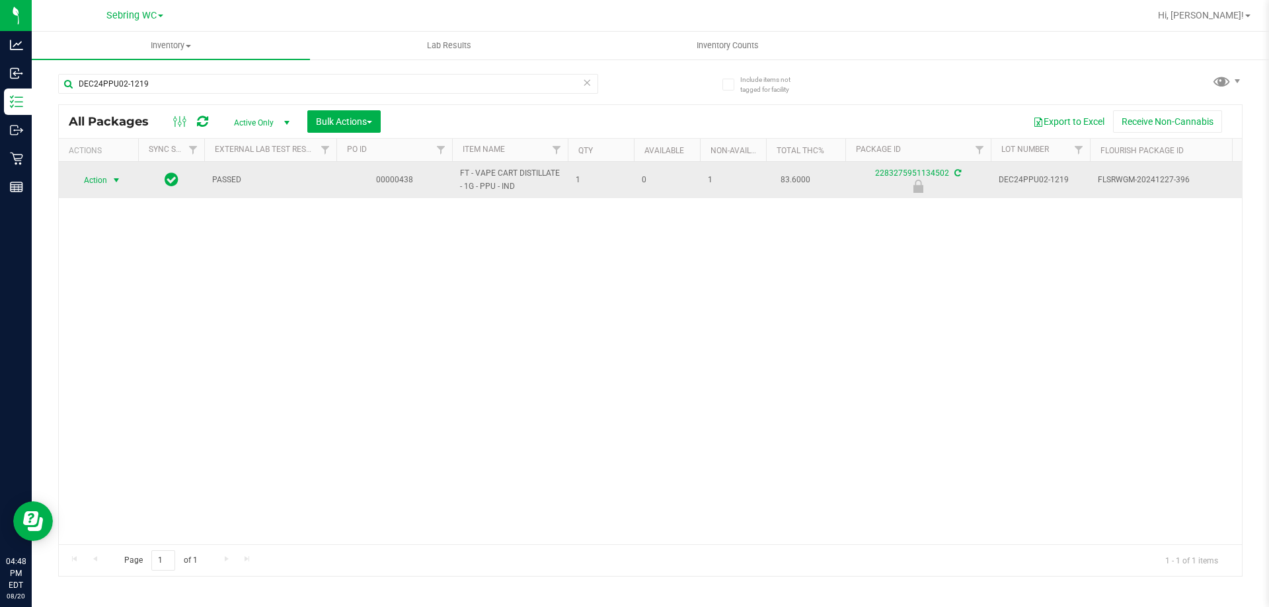
click at [105, 173] on span "Action" at bounding box center [90, 180] width 36 height 19
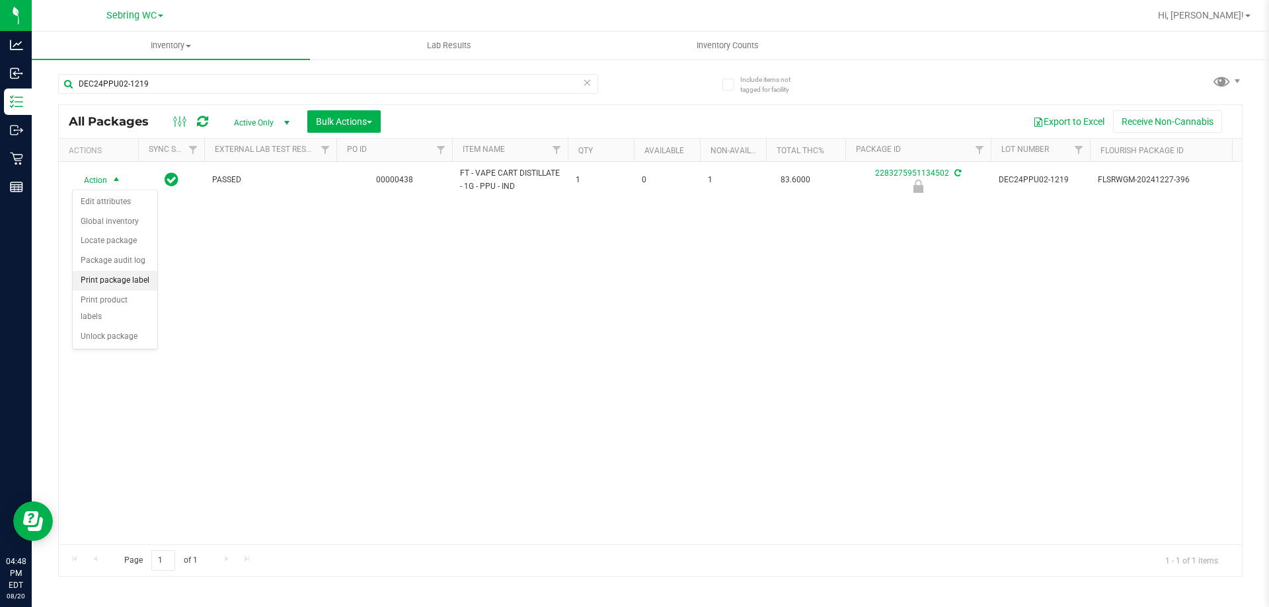
click at [104, 288] on li "Print package label" at bounding box center [115, 281] width 85 height 20
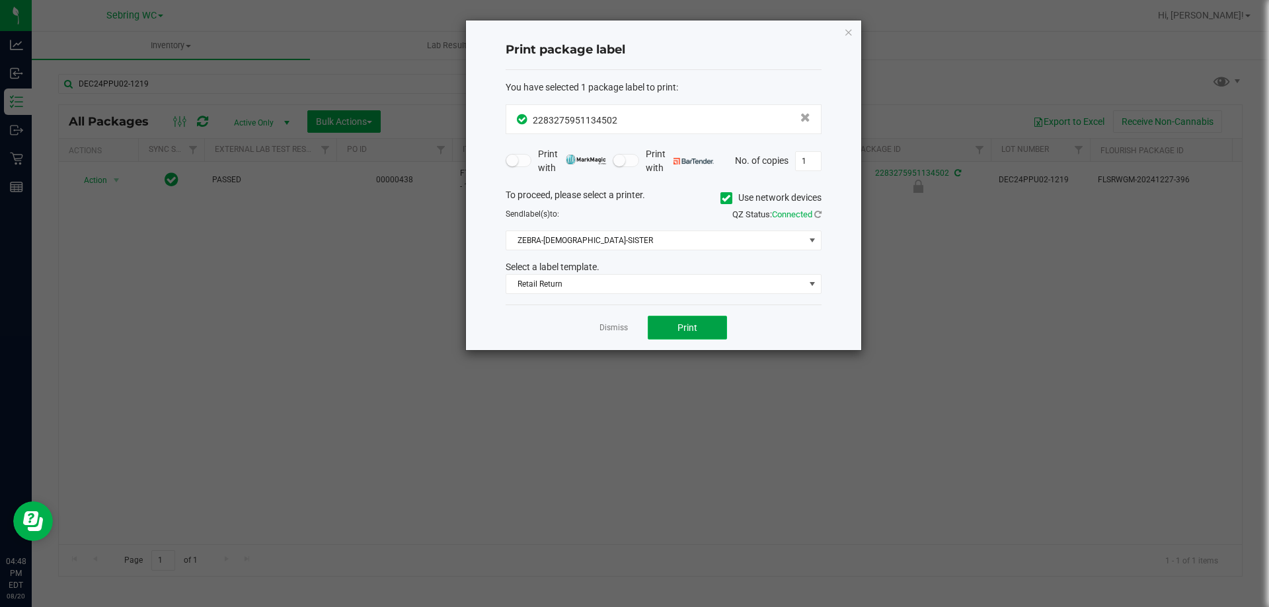
click at [654, 326] on button "Print" at bounding box center [687, 328] width 79 height 24
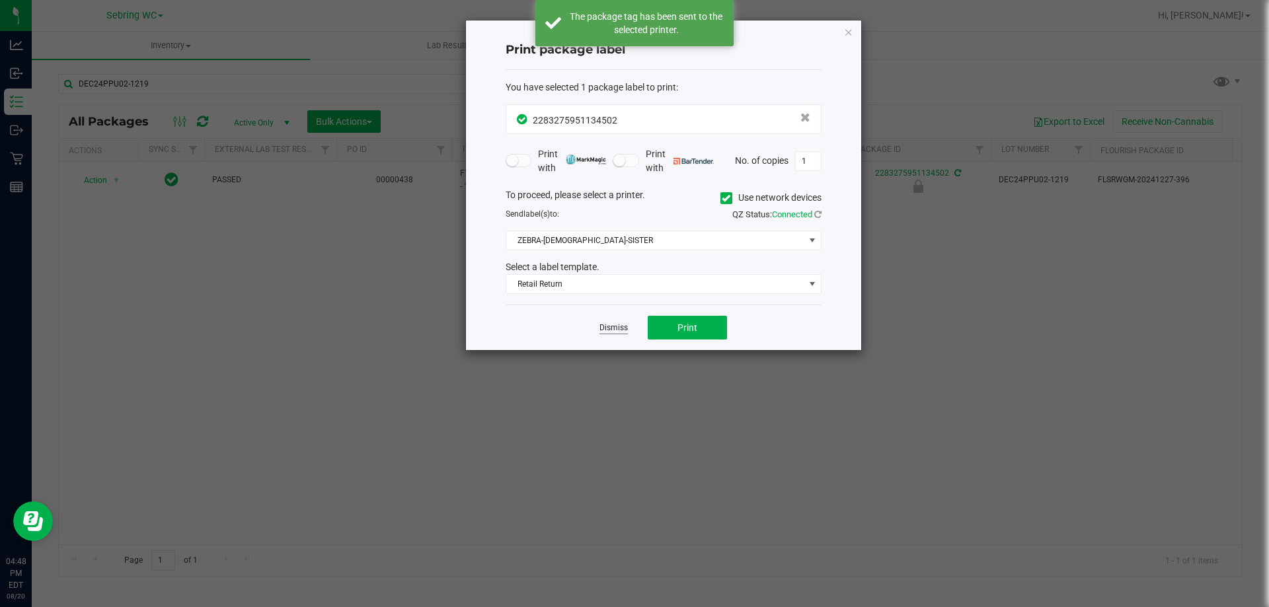
click at [619, 332] on link "Dismiss" at bounding box center [614, 328] width 28 height 11
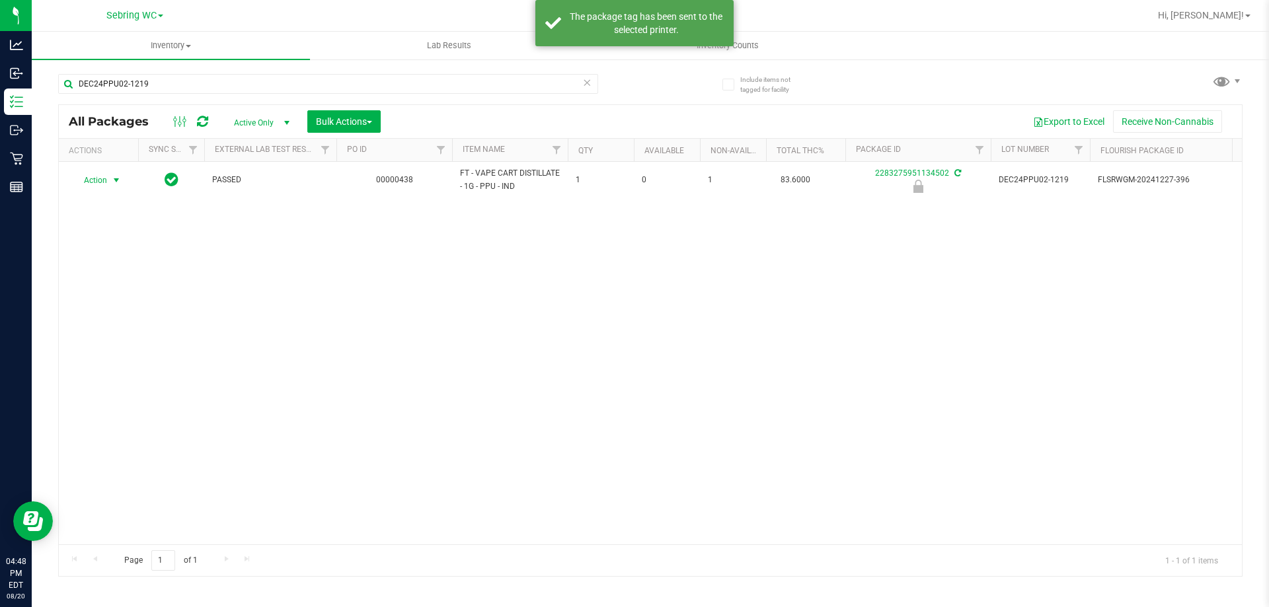
click at [597, 374] on div "Action Action Edit attributes Global inventory Locate package Package audit log…" at bounding box center [650, 353] width 1183 height 383
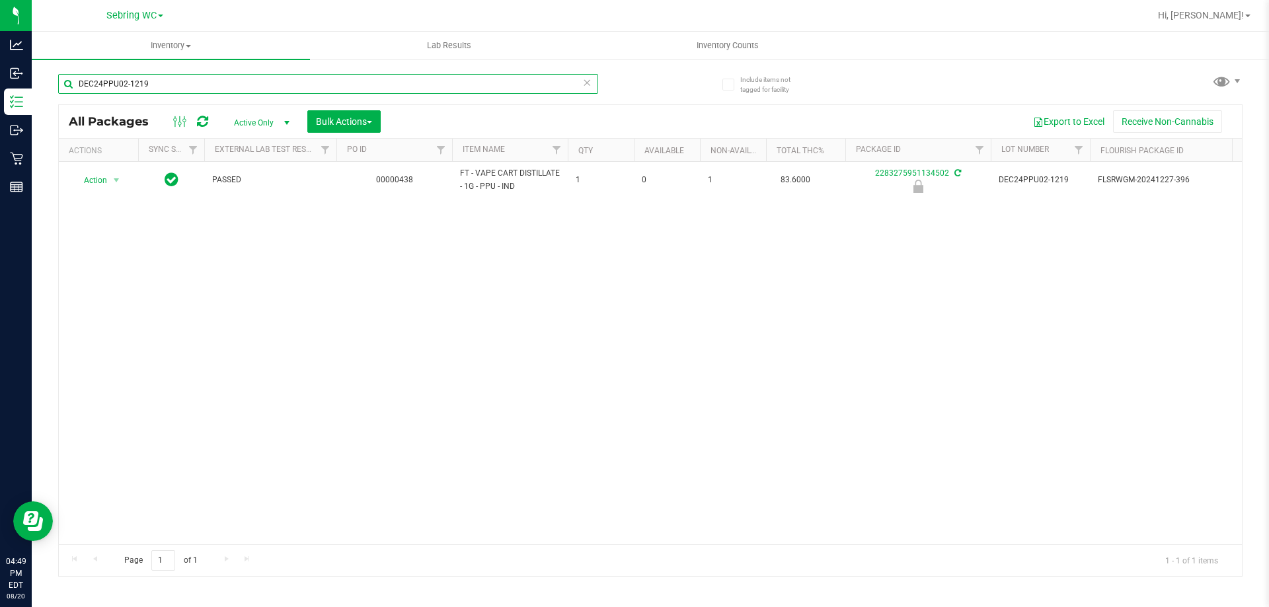
click at [241, 85] on input "DEC24PPU02-1219" at bounding box center [328, 84] width 540 height 20
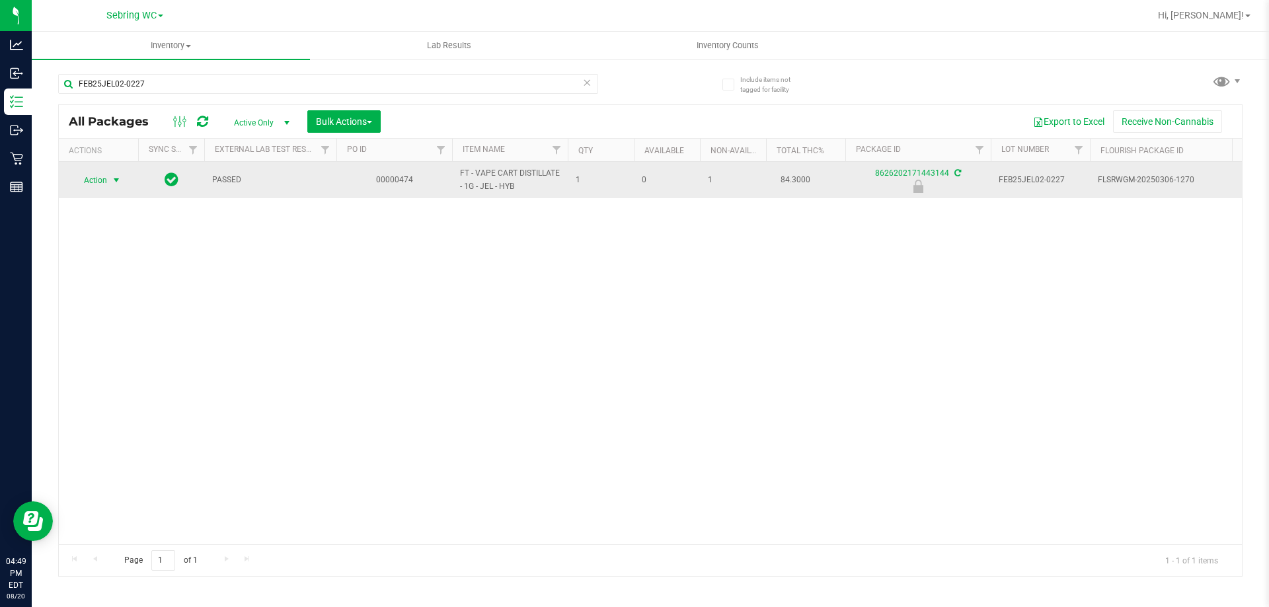
click at [114, 177] on span "select" at bounding box center [116, 180] width 11 height 11
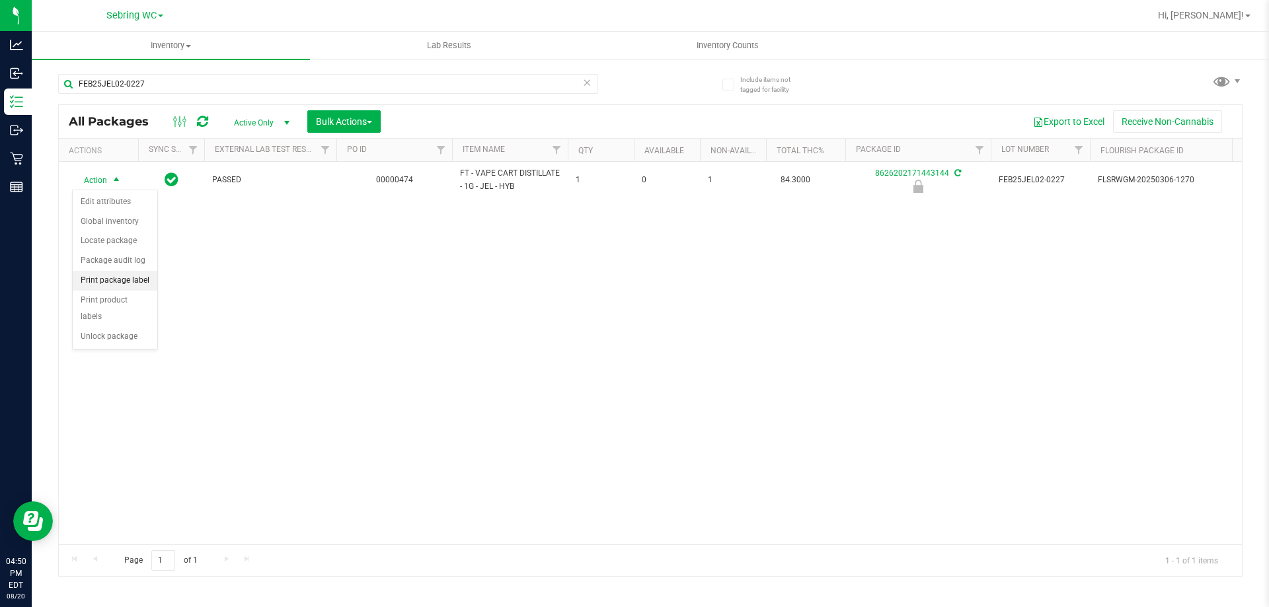
click at [98, 282] on li "Print package label" at bounding box center [115, 281] width 85 height 20
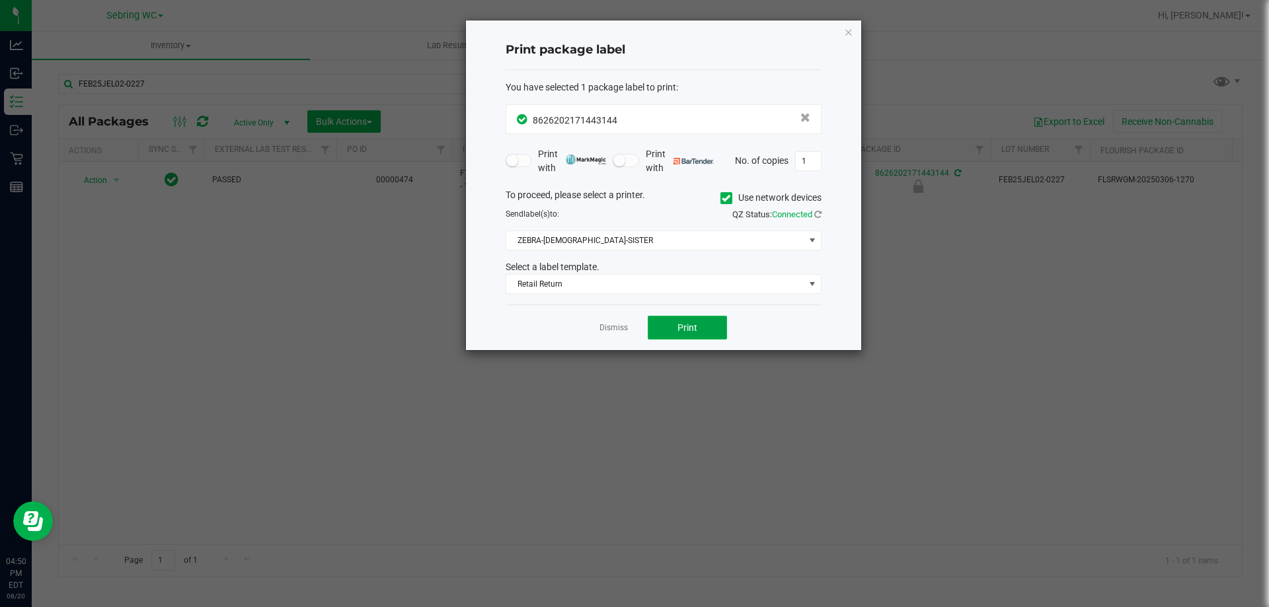
click at [688, 336] on button "Print" at bounding box center [687, 328] width 79 height 24
click at [610, 324] on link "Dismiss" at bounding box center [614, 328] width 28 height 11
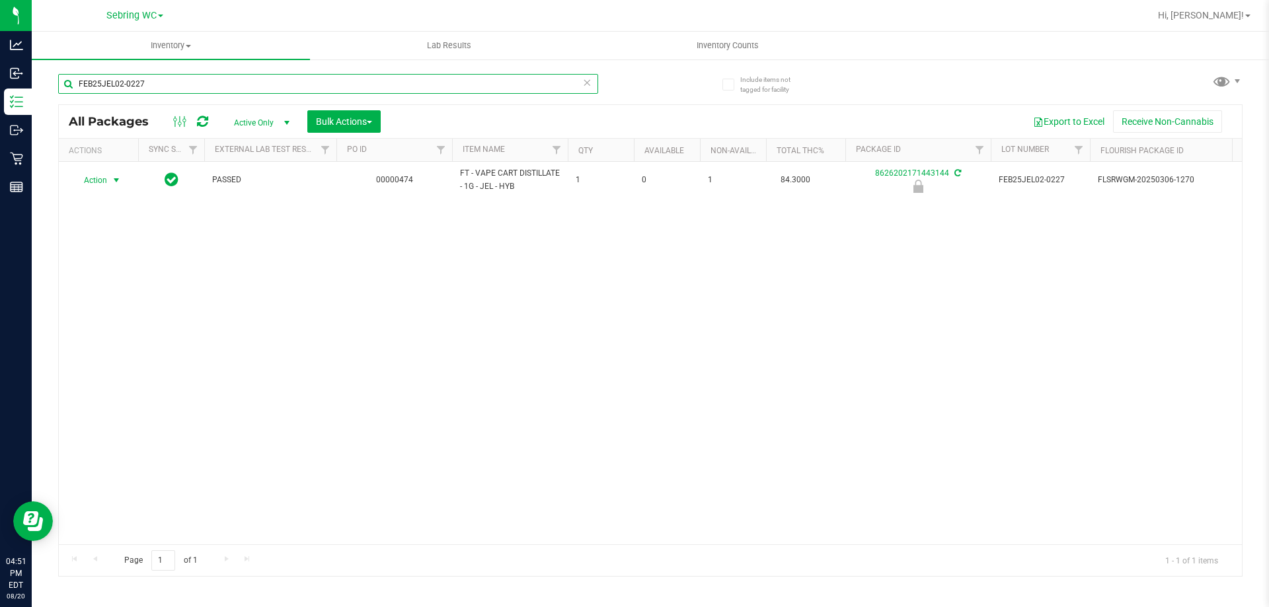
click at [225, 88] on input "FEB25JEL02-0227" at bounding box center [328, 84] width 540 height 20
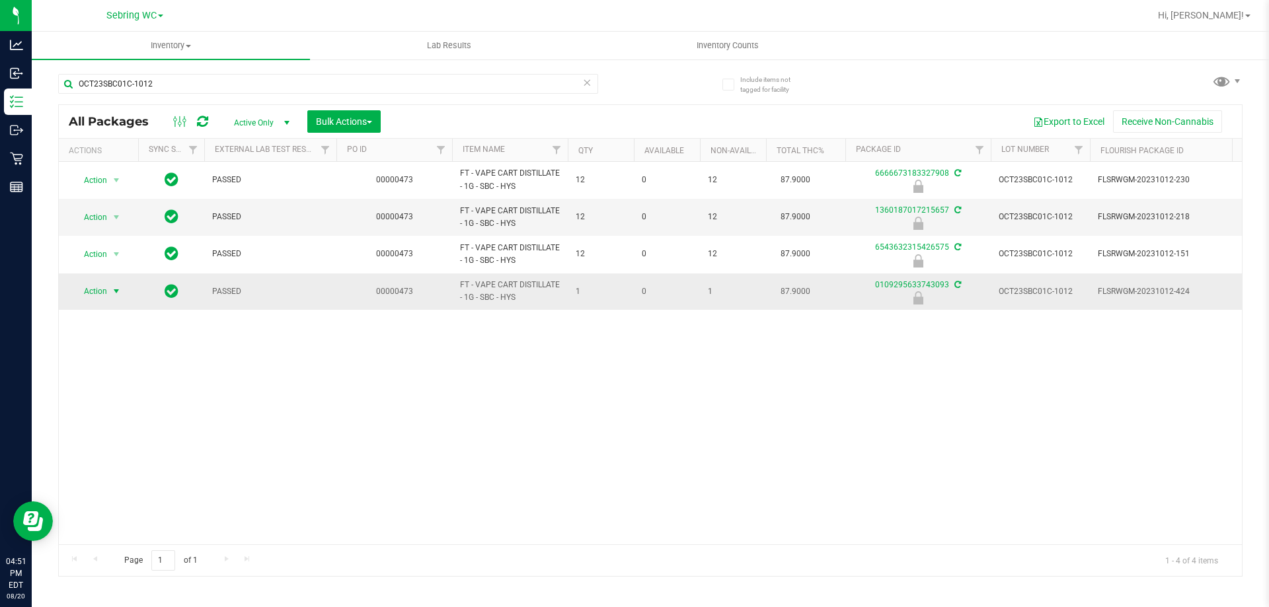
click at [110, 288] on span "select" at bounding box center [116, 291] width 17 height 19
click at [114, 396] on li "Print package label" at bounding box center [115, 393] width 85 height 20
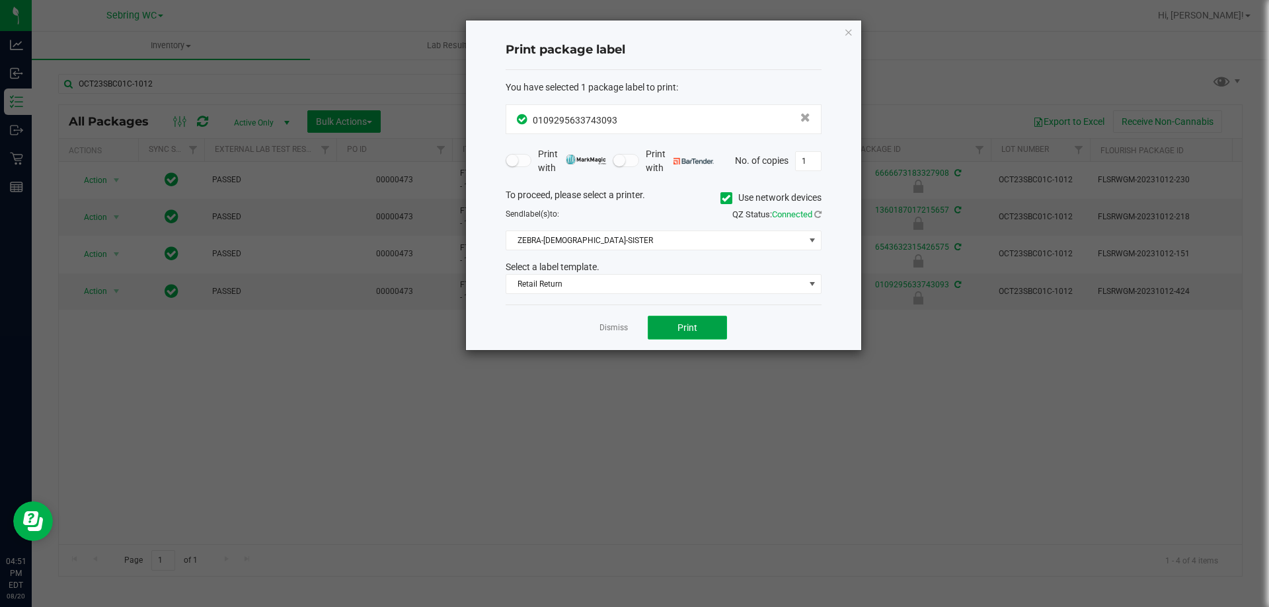
click at [690, 318] on button "Print" at bounding box center [687, 328] width 79 height 24
click at [629, 325] on div "Dismiss Print" at bounding box center [664, 328] width 316 height 46
click at [612, 325] on link "Dismiss" at bounding box center [614, 328] width 28 height 11
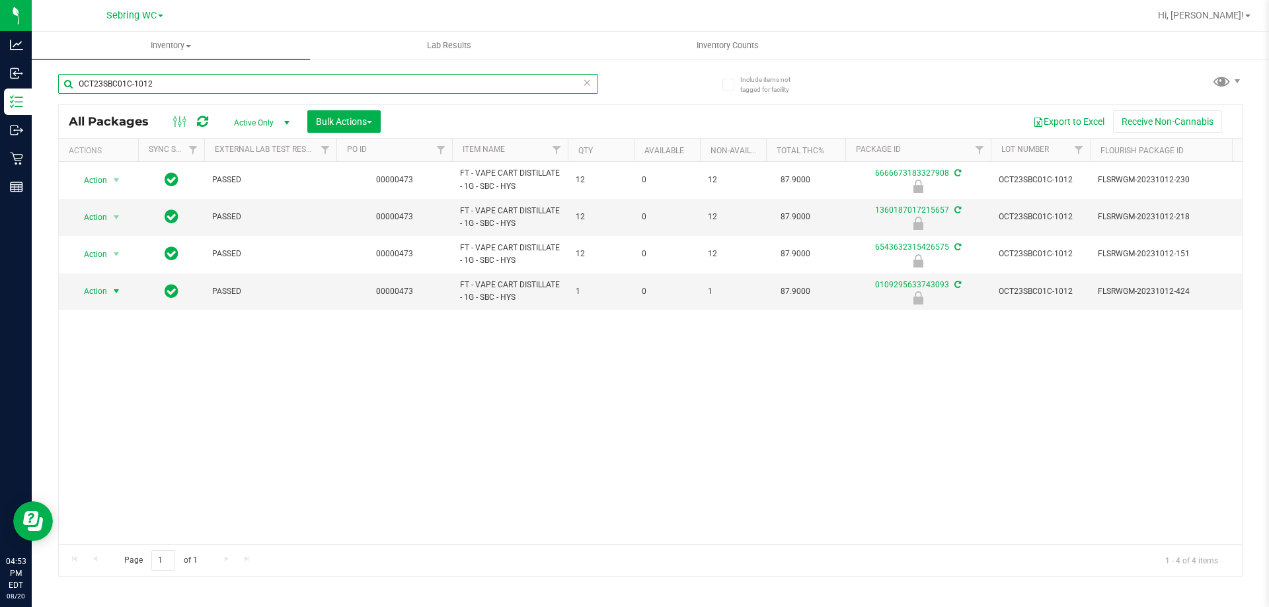
click at [337, 90] on input "OCT23SBC01C-1012" at bounding box center [328, 84] width 540 height 20
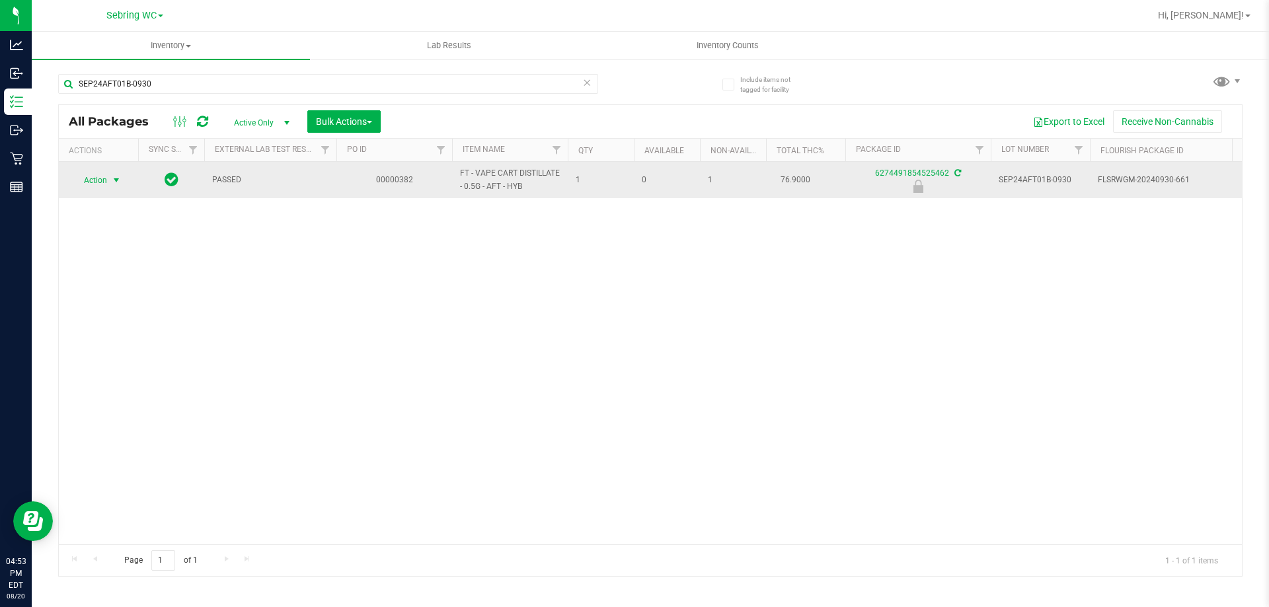
click at [114, 183] on span "select" at bounding box center [116, 180] width 11 height 11
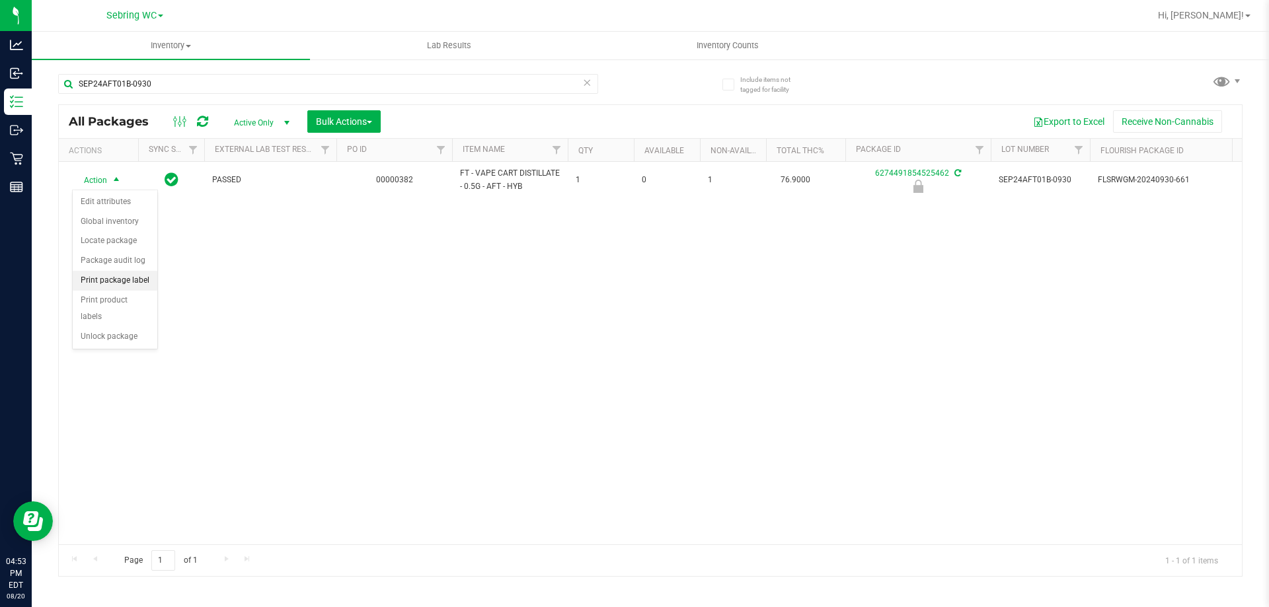
click at [112, 283] on li "Print package label" at bounding box center [115, 281] width 85 height 20
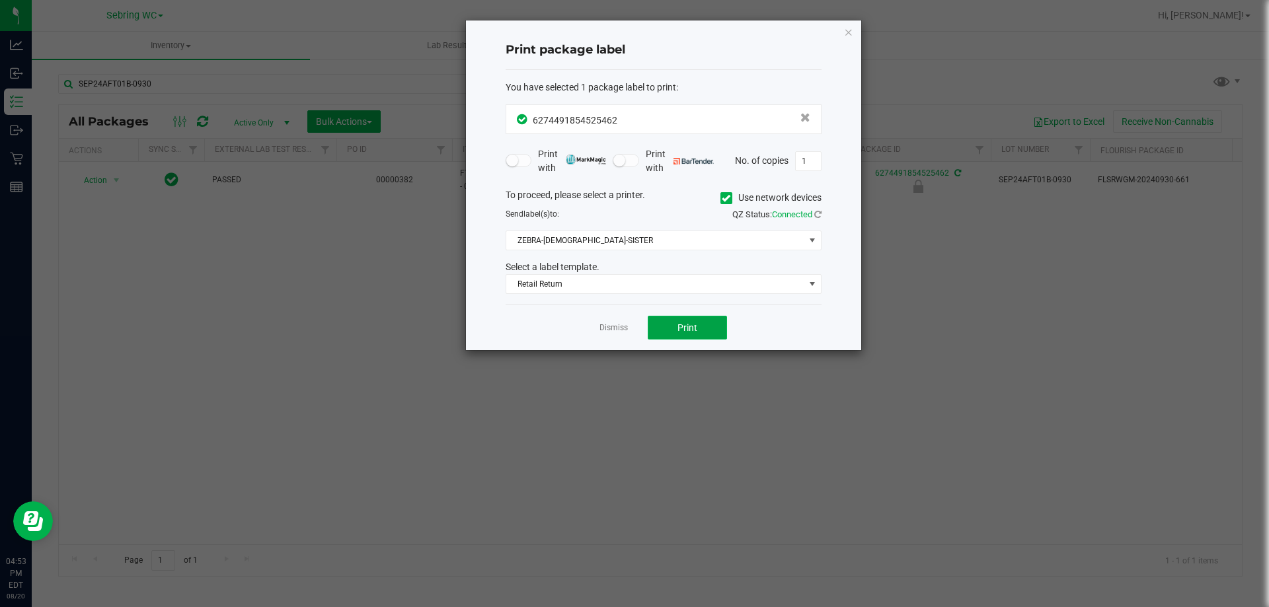
click at [656, 327] on button "Print" at bounding box center [687, 328] width 79 height 24
click at [619, 330] on link "Dismiss" at bounding box center [614, 328] width 28 height 11
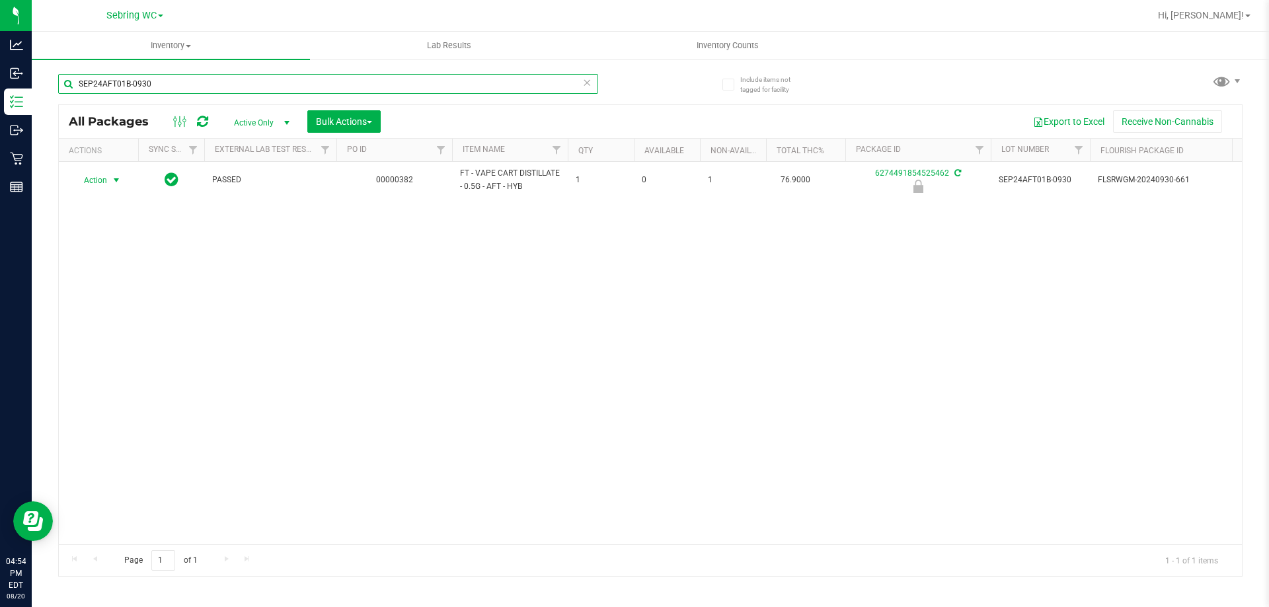
click at [221, 89] on input "SEP24AFT01B-0930" at bounding box center [328, 84] width 540 height 20
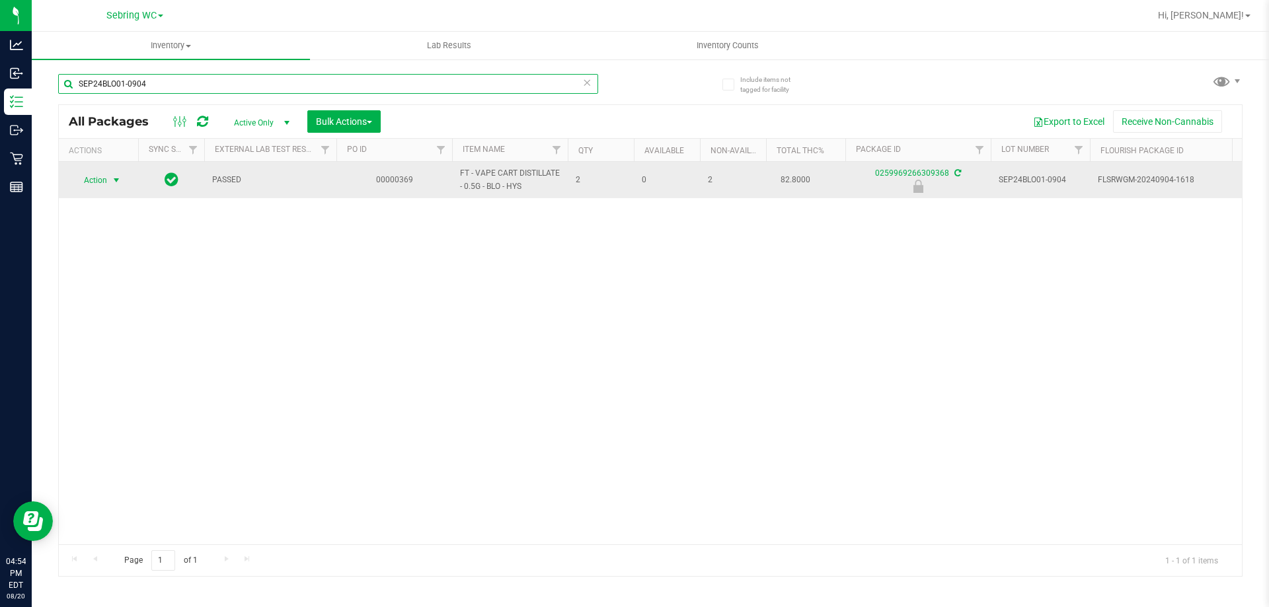
type input "SEP24BLO01-0904"
click at [110, 175] on span "select" at bounding box center [116, 180] width 17 height 19
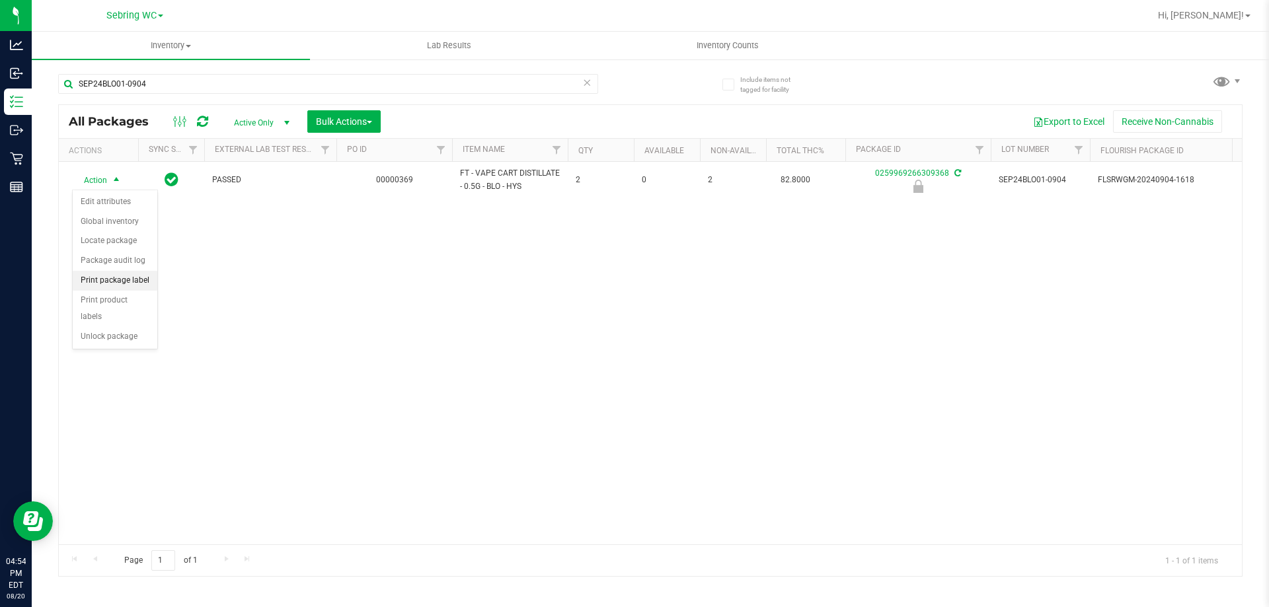
click at [119, 284] on li "Print package label" at bounding box center [115, 281] width 85 height 20
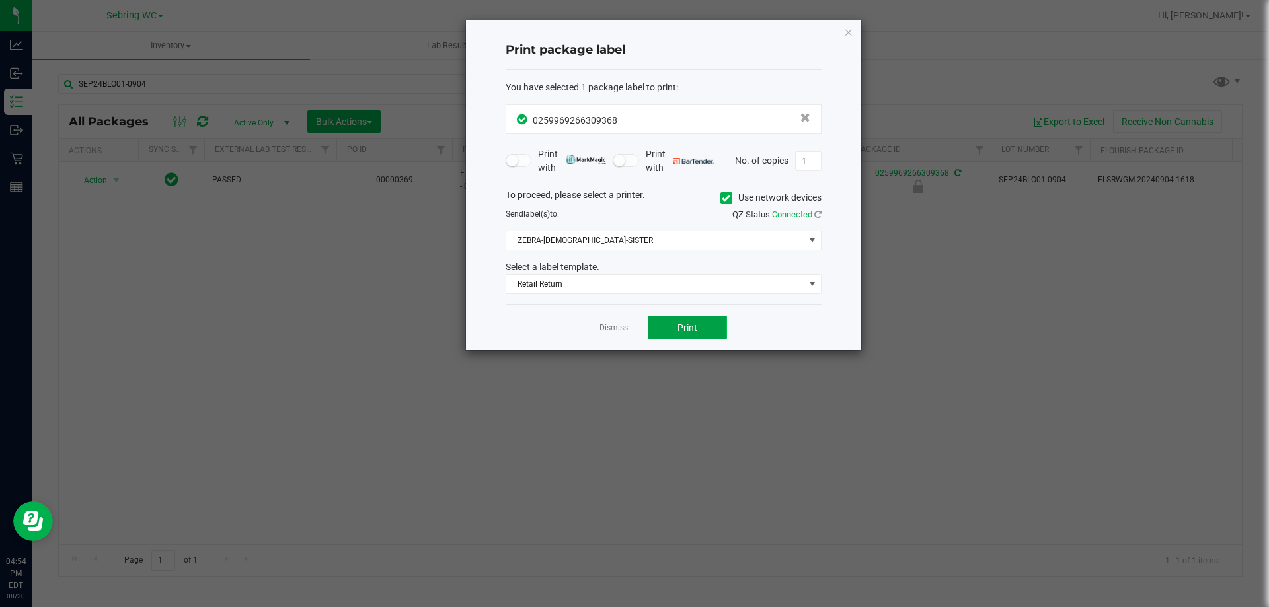
click at [676, 331] on button "Print" at bounding box center [687, 328] width 79 height 24
